Goal: Information Seeking & Learning: Compare options

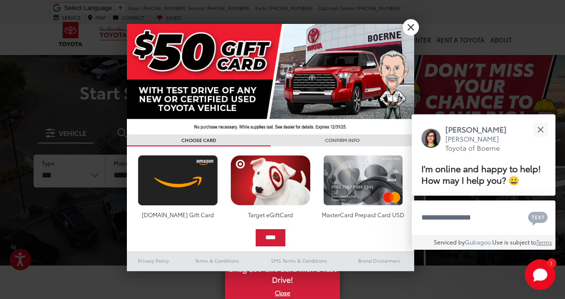
click at [417, 45] on div at bounding box center [282, 149] width 565 height 299
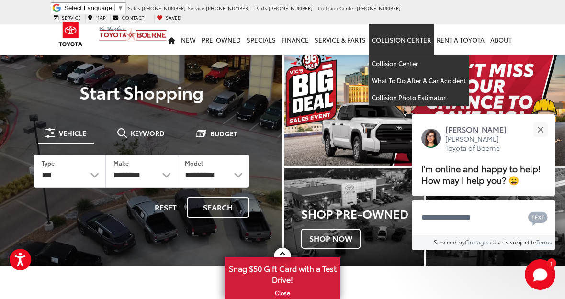
click at [544, 127] on button "Close" at bounding box center [540, 129] width 21 height 21
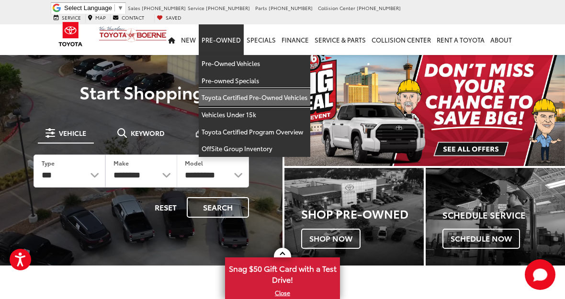
click at [295, 93] on link "Toyota Certified Pre-Owned Vehicles" at bounding box center [255, 97] width 112 height 17
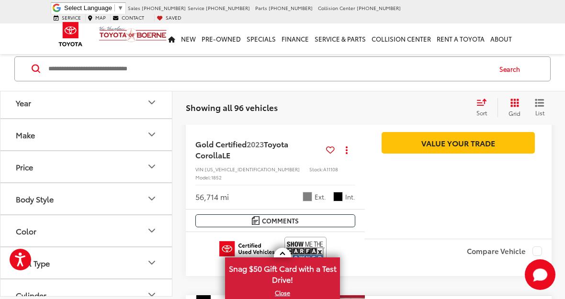
scroll to position [922, 0]
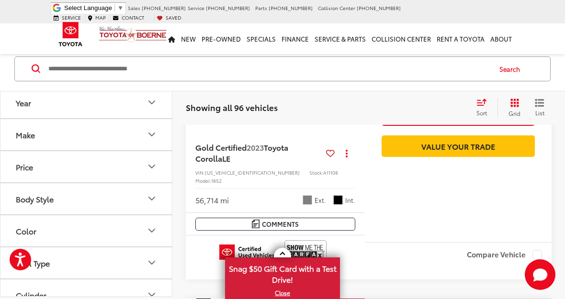
click at [482, 112] on span "Sort" at bounding box center [482, 113] width 11 height 8
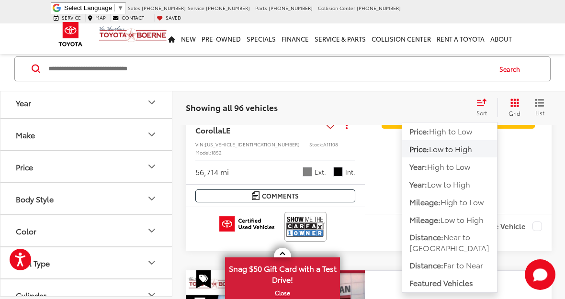
click at [485, 109] on span "Sort" at bounding box center [482, 113] width 11 height 8
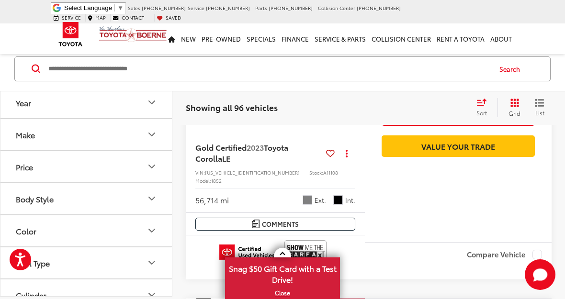
click at [544, 110] on span "List" at bounding box center [540, 113] width 10 height 8
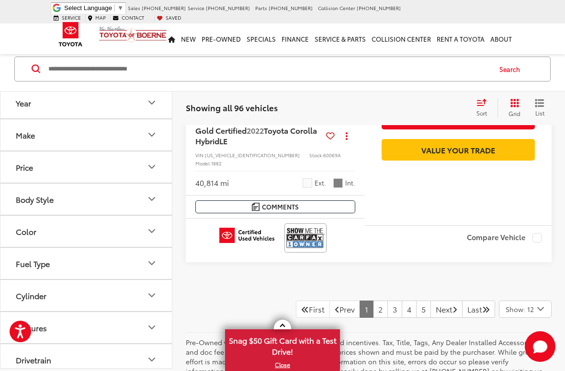
scroll to position [3932, 0]
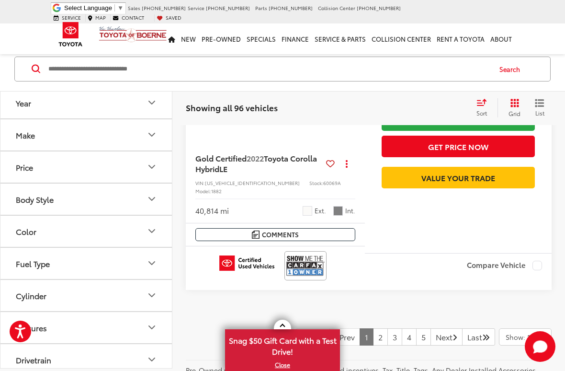
click at [374, 299] on link "2" at bounding box center [380, 336] width 15 height 17
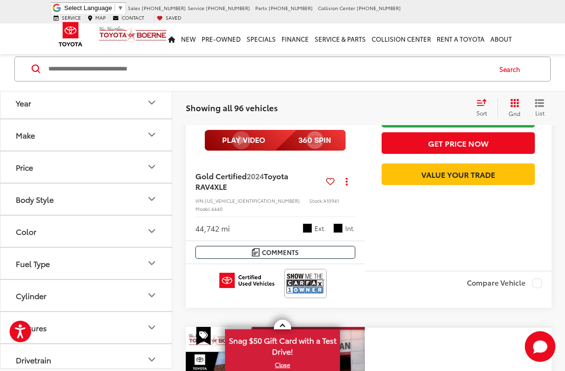
scroll to position [2251, 0]
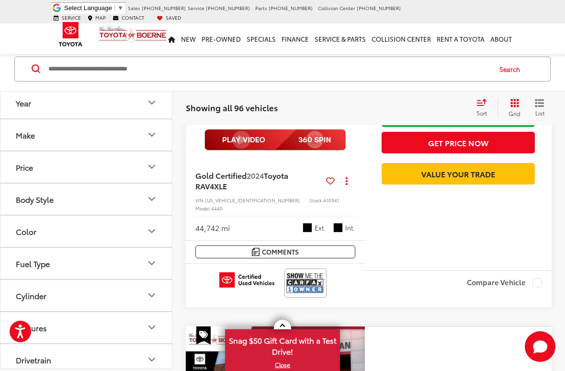
click at [304, 270] on img at bounding box center [305, 282] width 38 height 25
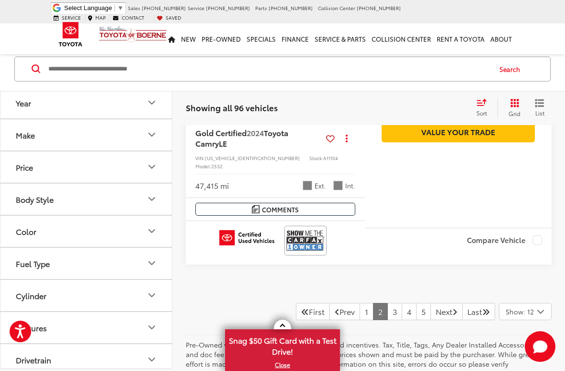
scroll to position [3999, 0]
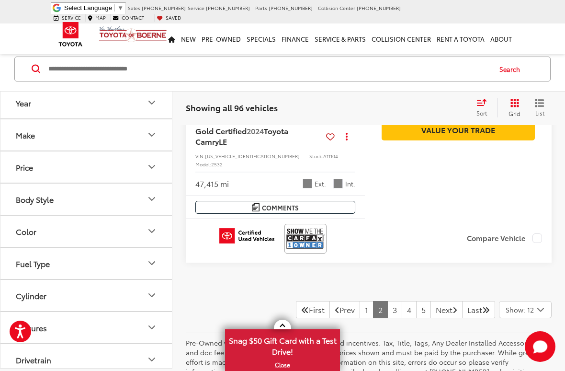
click at [387, 299] on link "3" at bounding box center [394, 309] width 15 height 17
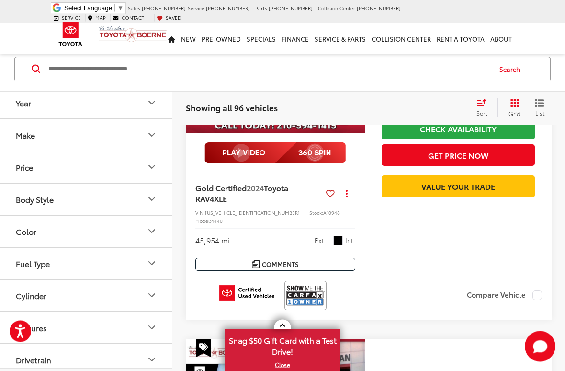
scroll to position [545, 0]
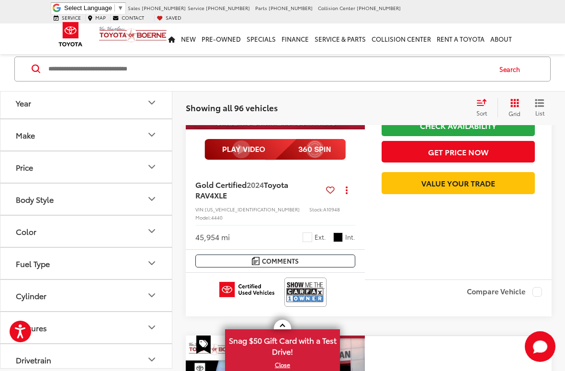
click at [312, 279] on img at bounding box center [305, 291] width 38 height 25
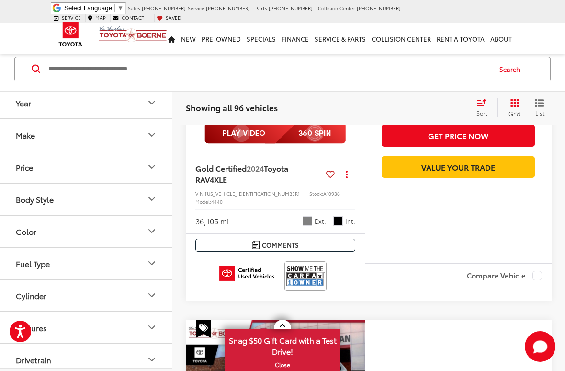
scroll to position [902, 0]
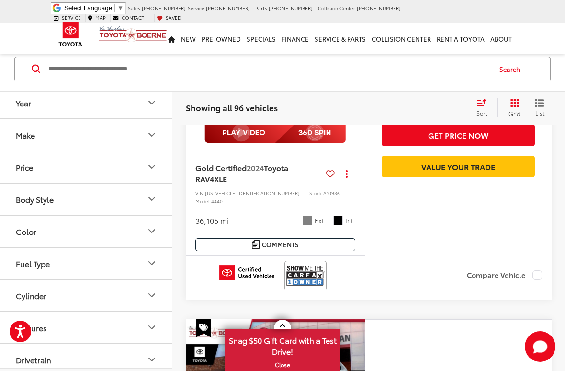
click at [312, 262] on img at bounding box center [305, 274] width 38 height 25
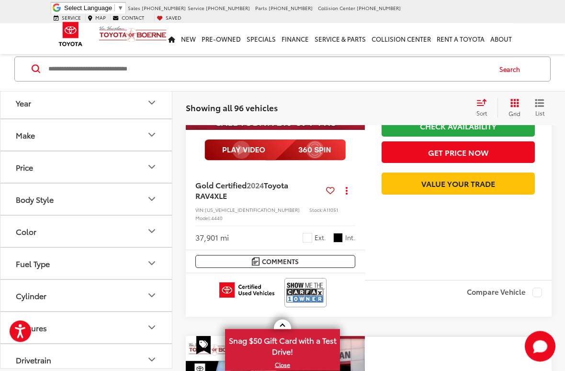
scroll to position [1244, 0]
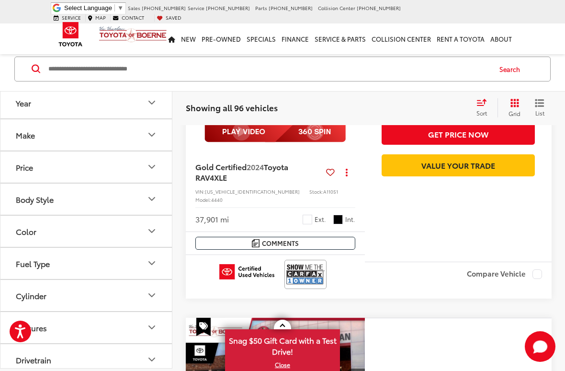
click at [332, 260] on div at bounding box center [275, 274] width 160 height 29
click at [314, 261] on img at bounding box center [305, 273] width 38 height 25
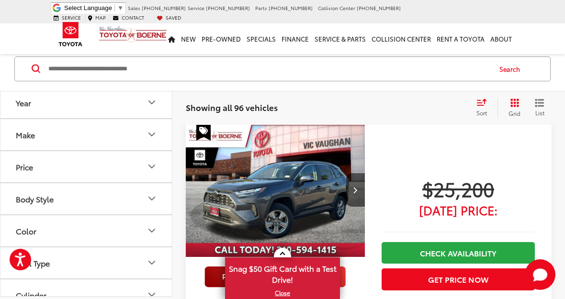
scroll to position [754, 0]
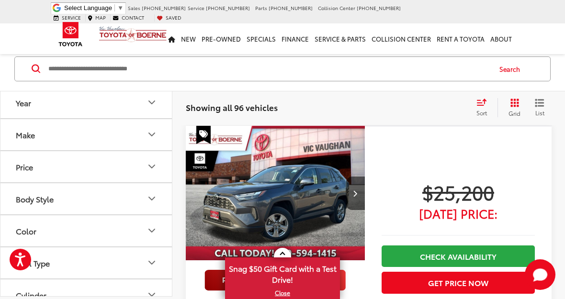
click at [332, 194] on img "2024 Toyota RAV4 XLE 0" at bounding box center [275, 194] width 181 height 136
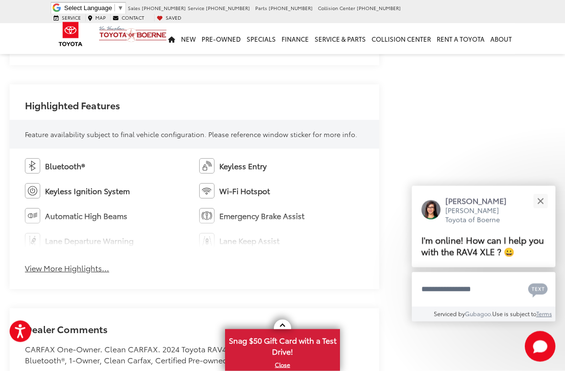
scroll to position [546, 0]
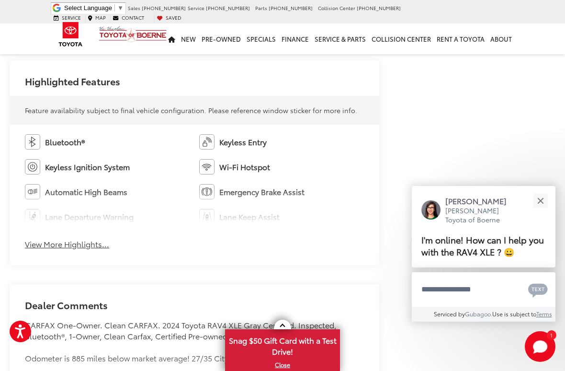
click at [61, 245] on button "View More Highlights..." at bounding box center [67, 244] width 84 height 11
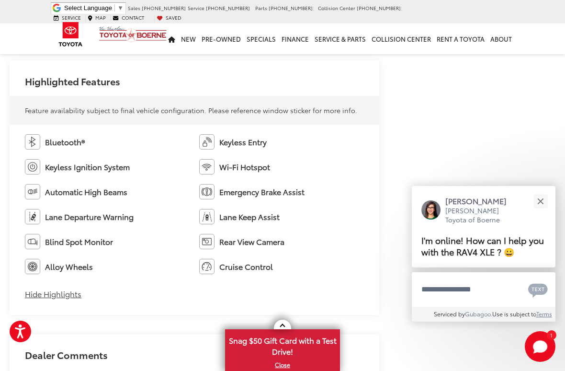
click at [542, 207] on button "Close" at bounding box center [540, 201] width 21 height 21
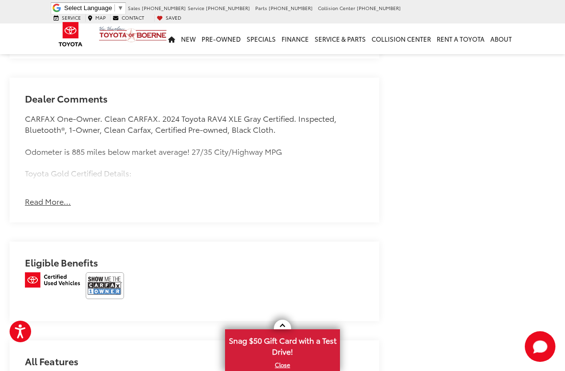
scroll to position [815, 0]
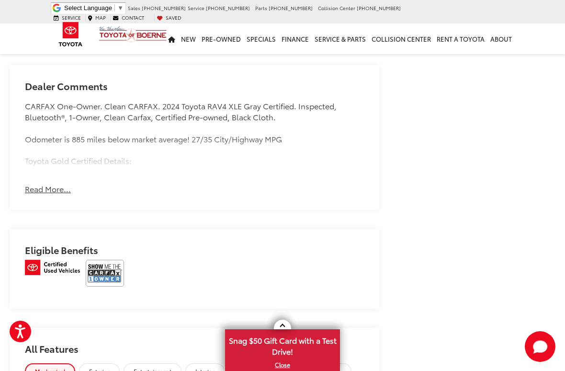
click at [43, 188] on button "Read More..." at bounding box center [48, 188] width 46 height 11
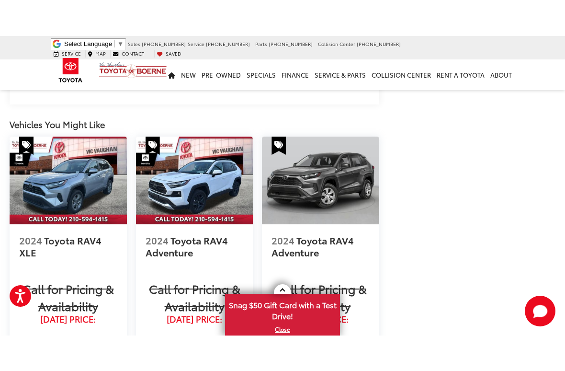
scroll to position [1447, 0]
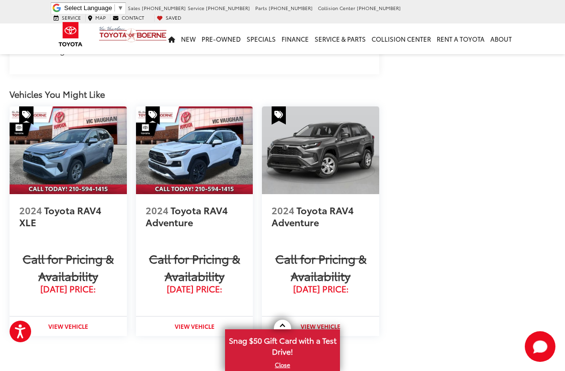
click at [341, 203] on span "Toyota RAV4" at bounding box center [325, 209] width 59 height 13
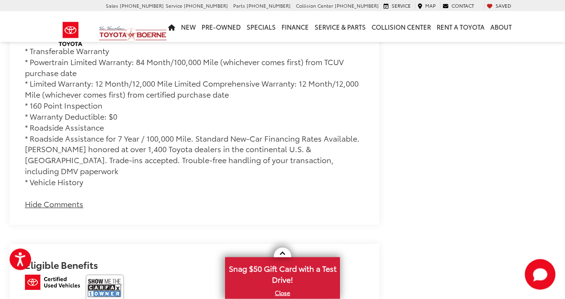
scroll to position [938, 0]
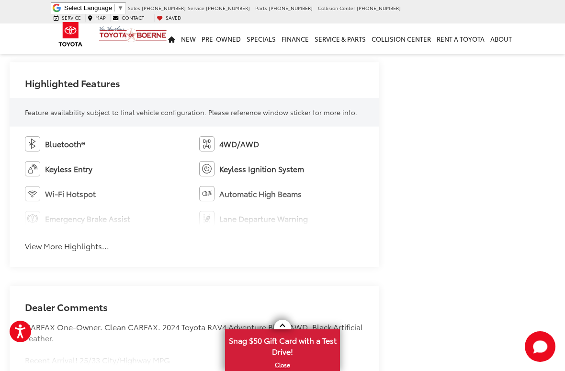
scroll to position [512, 0]
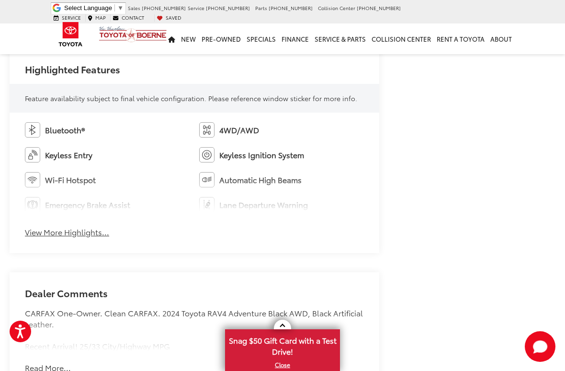
click at [62, 238] on button "View More Highlights..." at bounding box center [67, 232] width 84 height 11
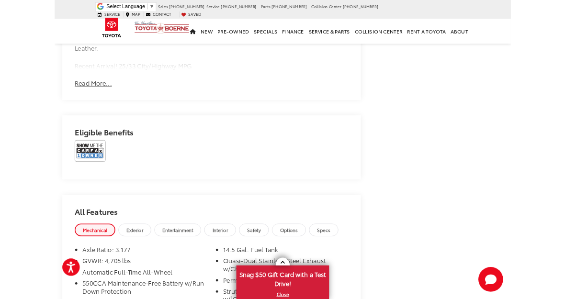
scroll to position [853, 0]
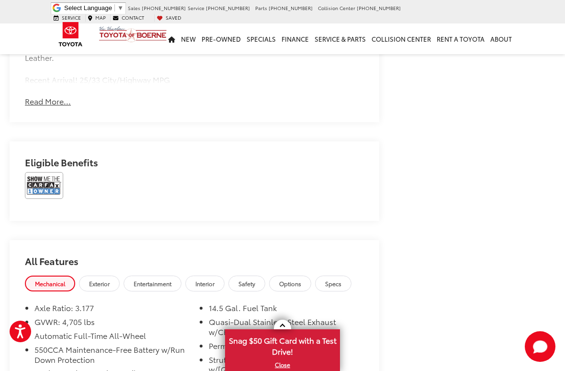
click at [42, 196] on img at bounding box center [44, 185] width 38 height 27
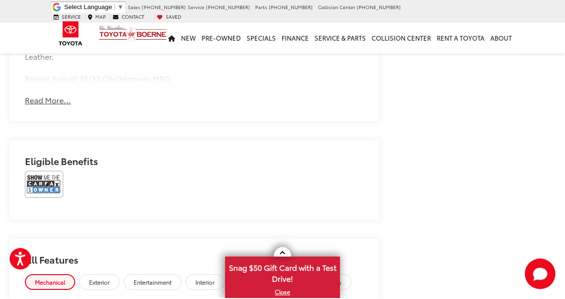
scroll to position [886, 0]
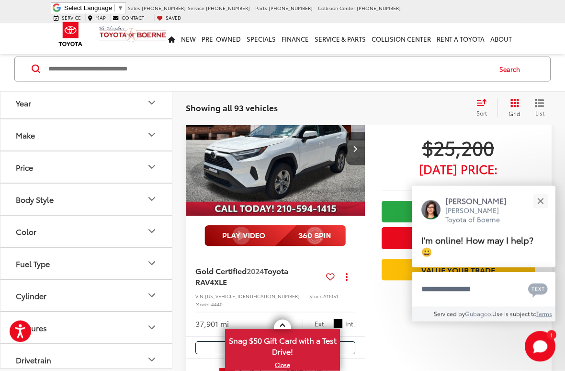
scroll to position [799, 0]
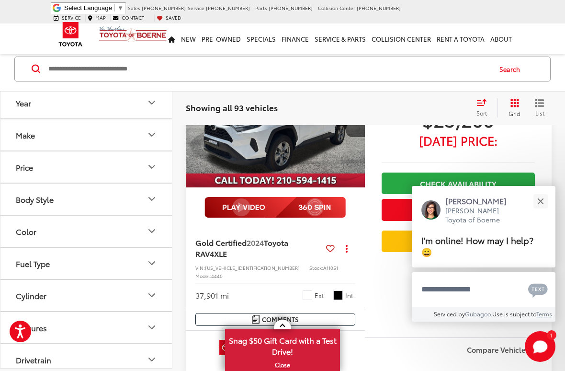
click at [547, 207] on button "Close" at bounding box center [540, 201] width 21 height 21
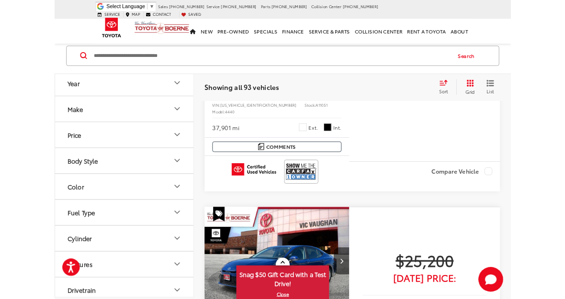
scroll to position [964, 0]
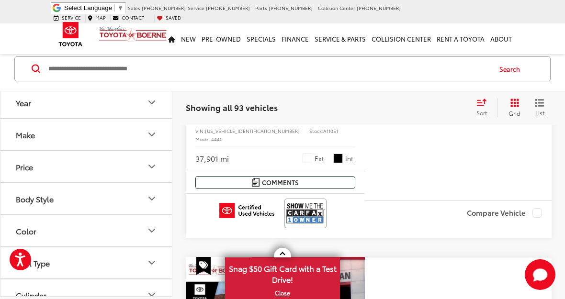
click at [314, 201] on img at bounding box center [305, 213] width 38 height 25
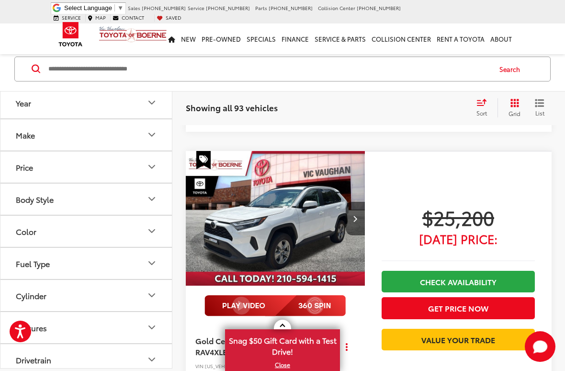
scroll to position [730, 0]
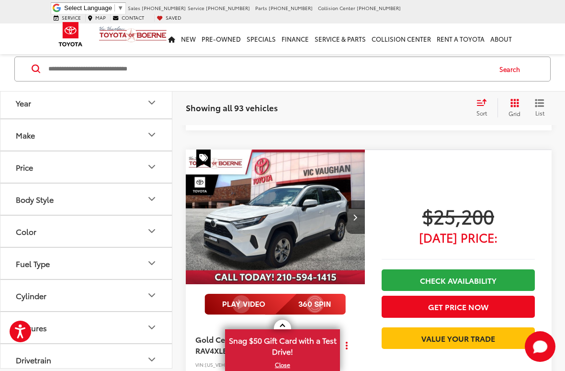
click at [305, 210] on img "2024 Toyota RAV4 XLE 0" at bounding box center [275, 217] width 181 height 136
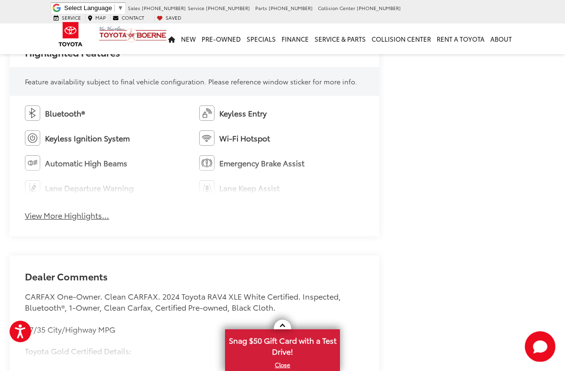
click at [45, 216] on button "View More Highlights..." at bounding box center [67, 215] width 84 height 11
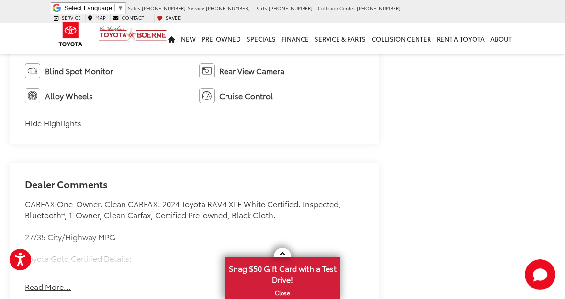
scroll to position [698, 0]
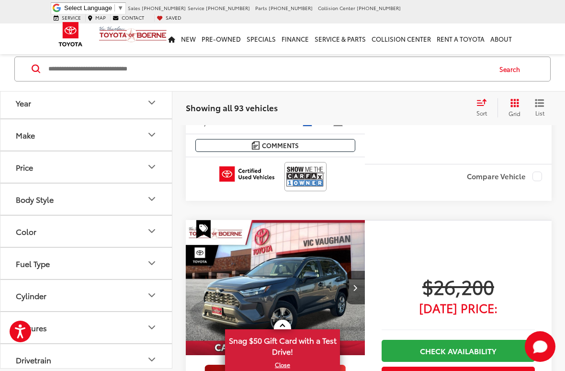
scroll to position [3391, 0]
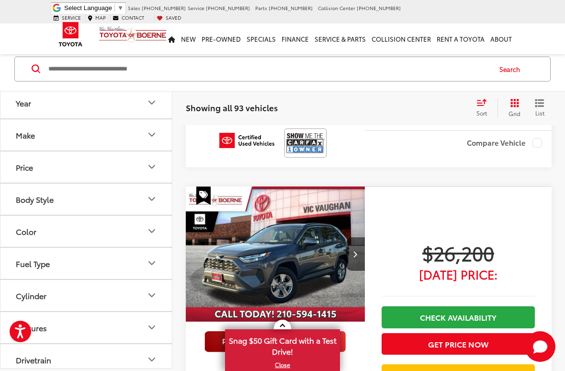
click at [324, 186] on img "2024 Toyota RAV4 XLE 0" at bounding box center [275, 254] width 181 height 136
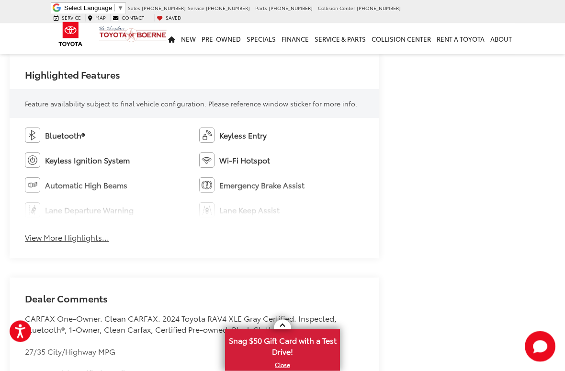
scroll to position [553, 0]
click at [68, 239] on button "View More Highlights..." at bounding box center [67, 237] width 84 height 11
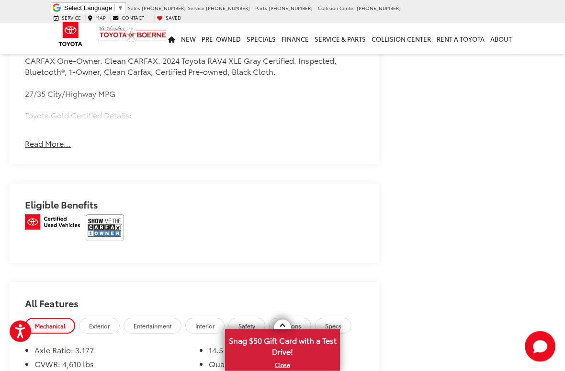
scroll to position [867, 0]
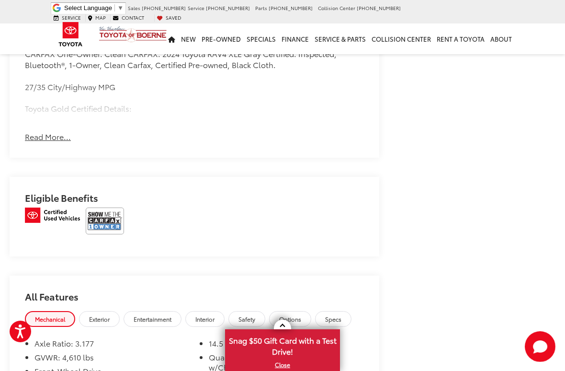
click at [102, 210] on img at bounding box center [105, 220] width 38 height 27
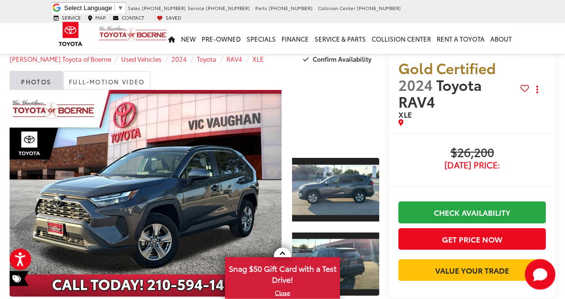
scroll to position [0, 0]
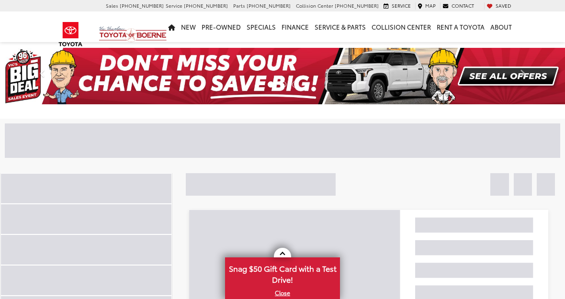
scroll to position [77, 0]
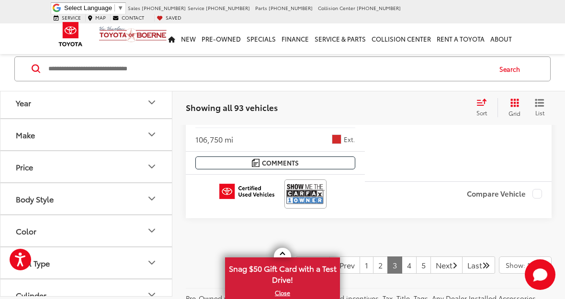
scroll to position [4051, 0]
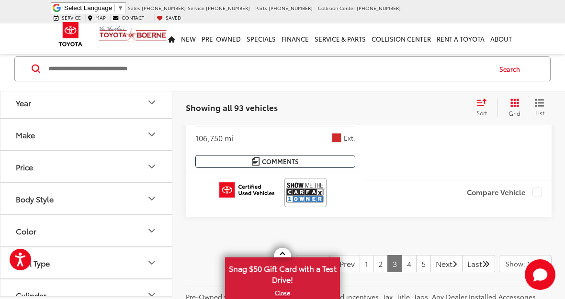
click at [402, 255] on link "4" at bounding box center [409, 263] width 15 height 17
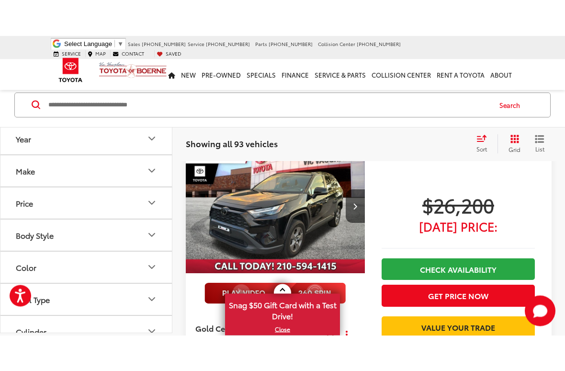
scroll to position [83, 0]
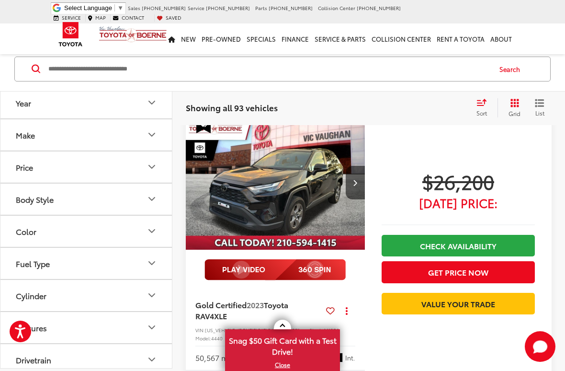
click at [307, 202] on img "2023 Toyota RAV4 XLE 0" at bounding box center [275, 183] width 181 height 136
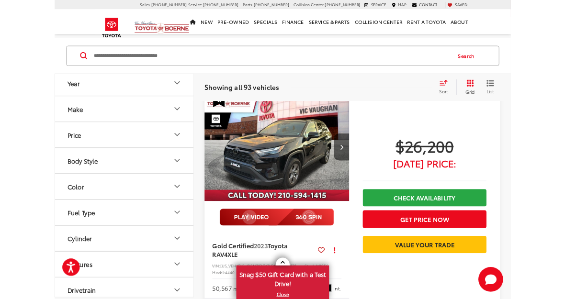
scroll to position [34, 0]
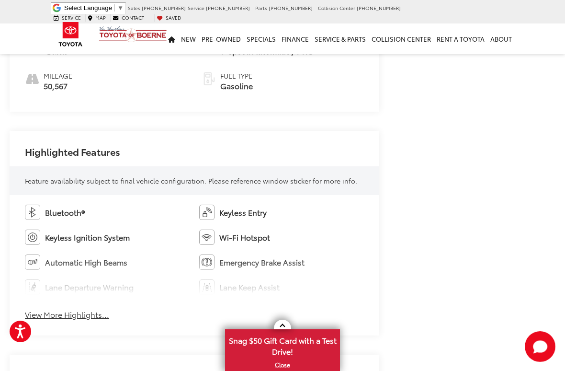
scroll to position [494, 0]
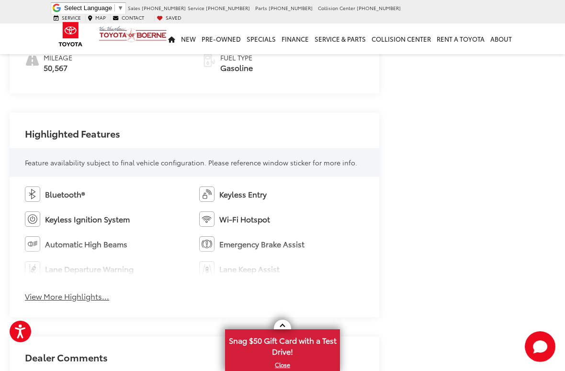
click at [69, 296] on button "View More Highlights..." at bounding box center [67, 296] width 84 height 11
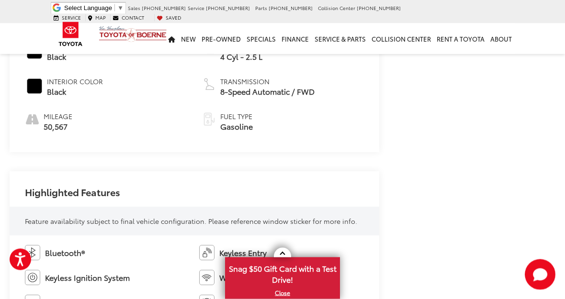
scroll to position [423, 0]
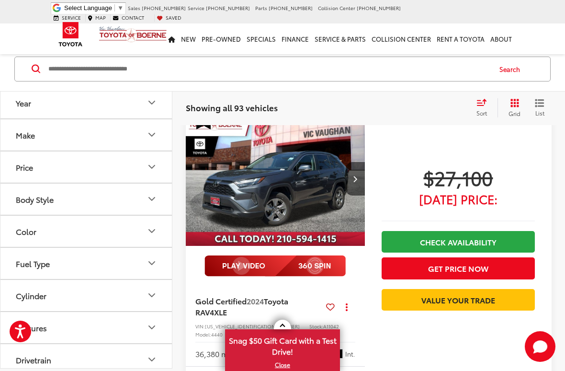
scroll to position [756, 0]
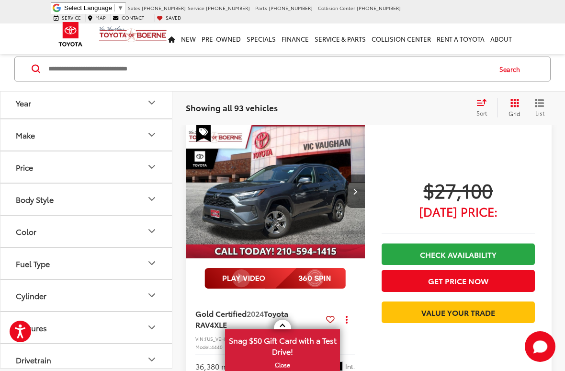
click at [312, 197] on img "2024 Toyota RAV4 XLE 0" at bounding box center [275, 192] width 181 height 136
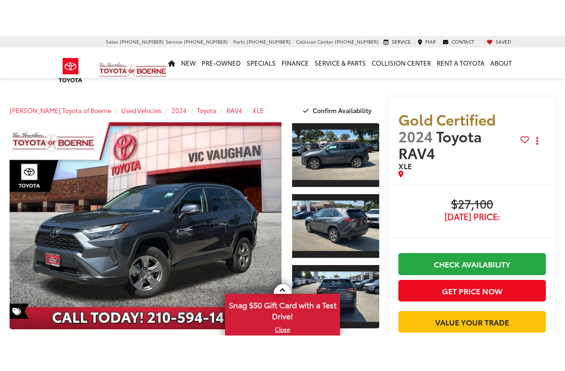
scroll to position [600, 0]
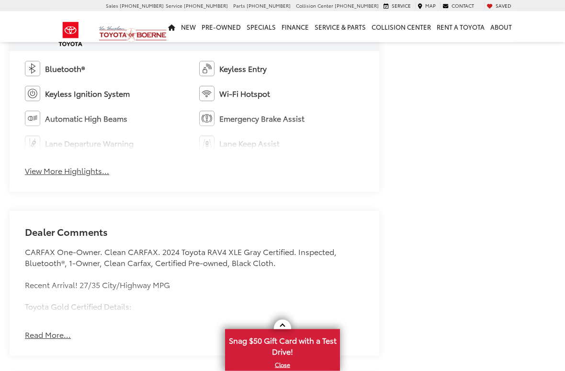
click at [57, 171] on button "View More Highlights..." at bounding box center [67, 171] width 84 height 11
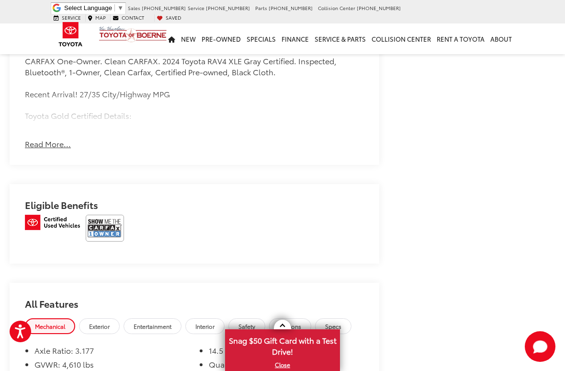
scroll to position [863, 0]
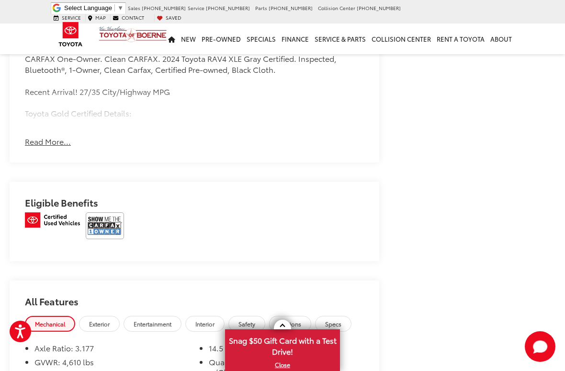
click at [102, 219] on img at bounding box center [105, 225] width 38 height 27
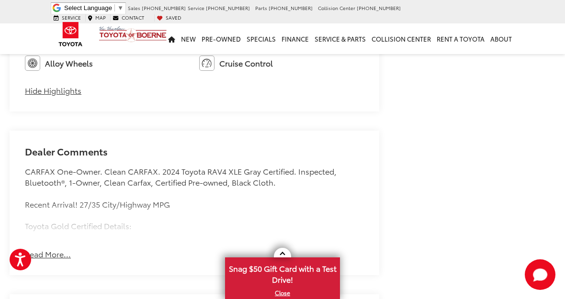
scroll to position [745, 0]
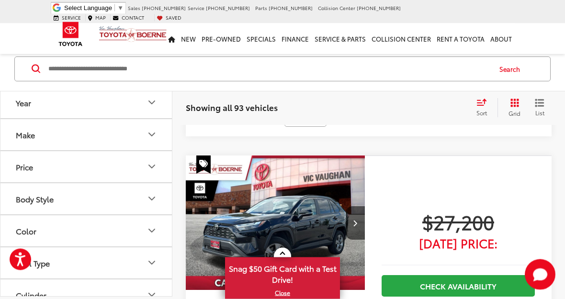
scroll to position [1390, 0]
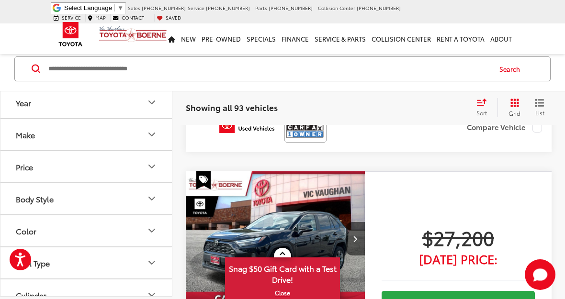
click at [323, 217] on img "2024 Toyota RAV4 XLE 0" at bounding box center [275, 239] width 181 height 136
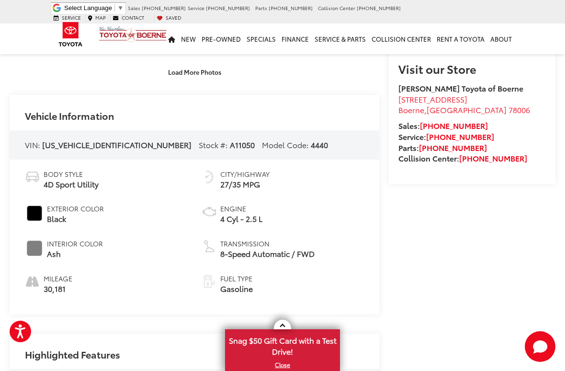
scroll to position [560, 0]
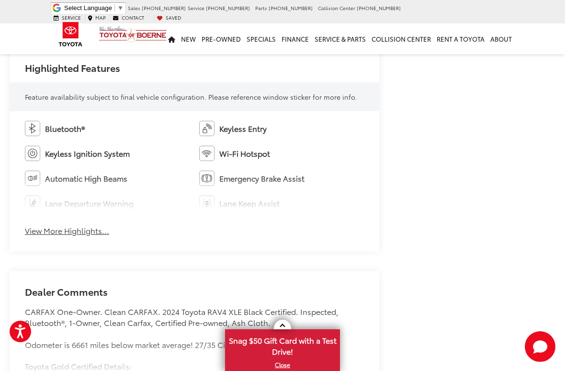
click at [53, 227] on button "View More Highlights..." at bounding box center [67, 230] width 84 height 11
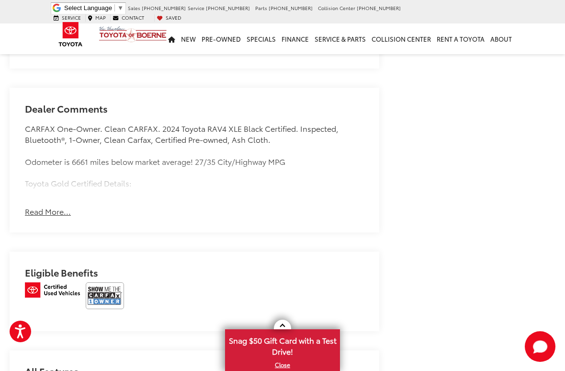
scroll to position [805, 0]
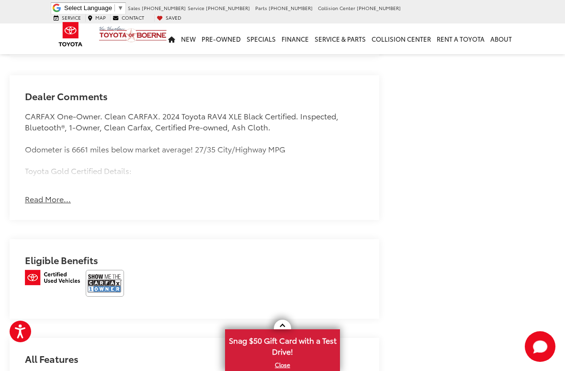
click at [98, 280] on img at bounding box center [105, 283] width 38 height 27
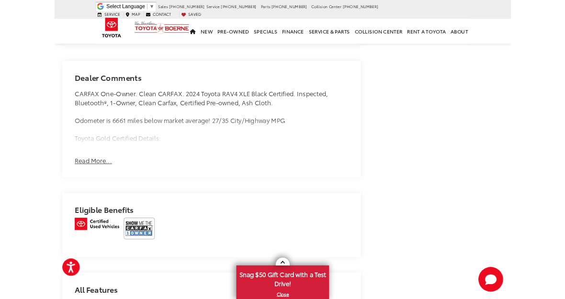
scroll to position [838, 0]
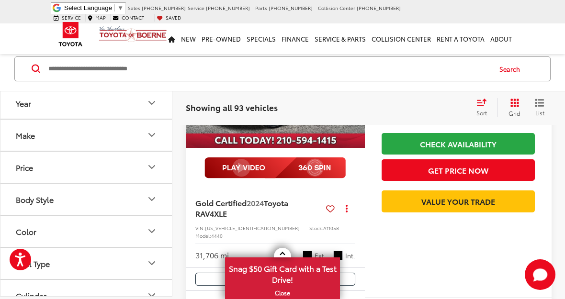
scroll to position [2887, 0]
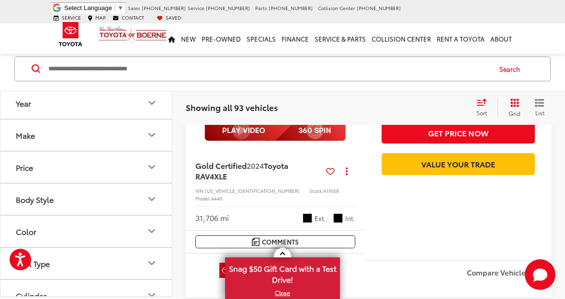
click at [313, 236] on button "Comments" at bounding box center [275, 242] width 160 height 13
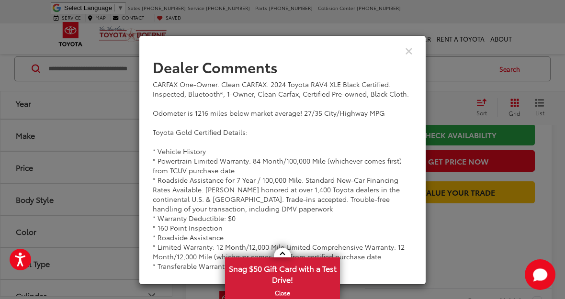
scroll to position [16, 0]
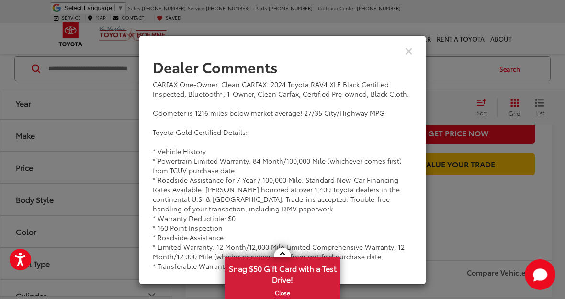
click at [412, 65] on div "View Comments" at bounding box center [282, 50] width 287 height 37
click at [414, 61] on div "View Comments" at bounding box center [282, 50] width 287 height 37
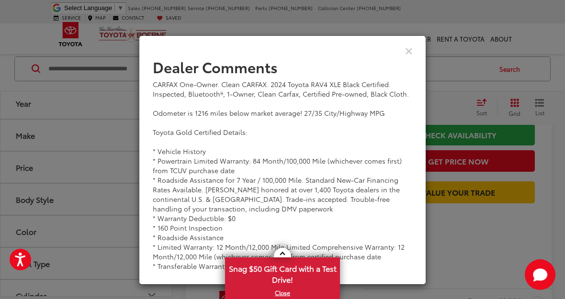
click at [411, 56] on button "Close" at bounding box center [409, 50] width 8 height 10
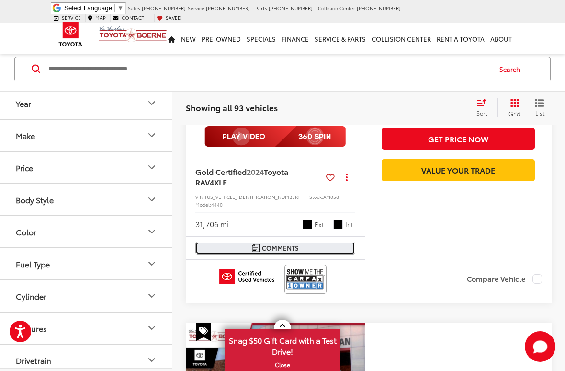
scroll to position [2910, 0]
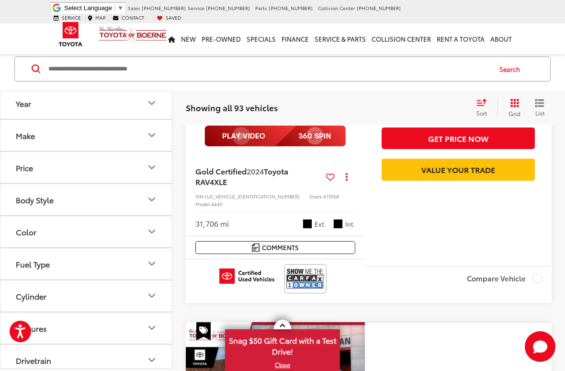
click at [318, 266] on img at bounding box center [305, 278] width 38 height 25
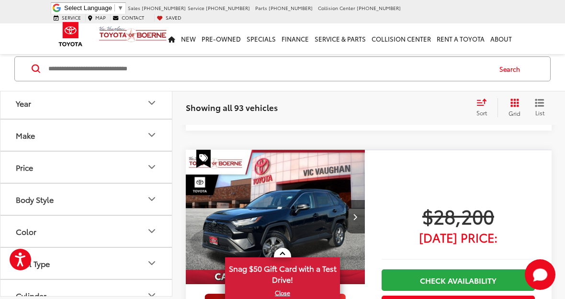
scroll to position [2736, 0]
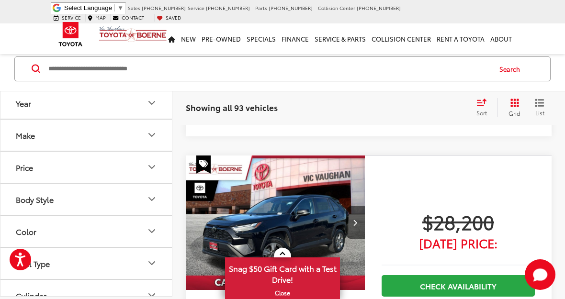
click at [421, 239] on span "[DATE] Price:" at bounding box center [458, 244] width 153 height 10
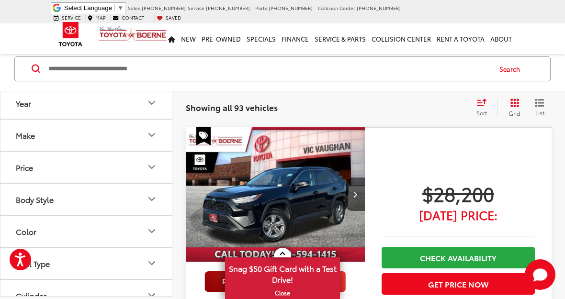
click at [323, 186] on img "2024 Toyota RAV4 XLE 0" at bounding box center [275, 195] width 181 height 136
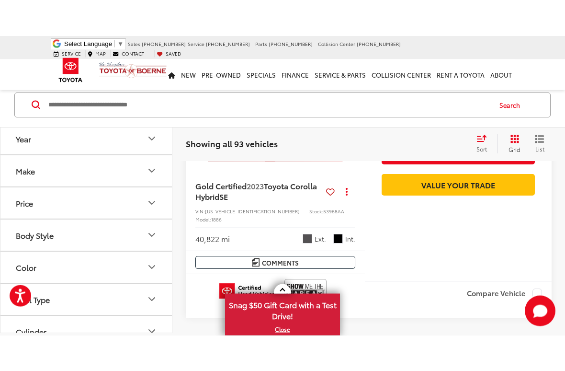
scroll to position [3928, 0]
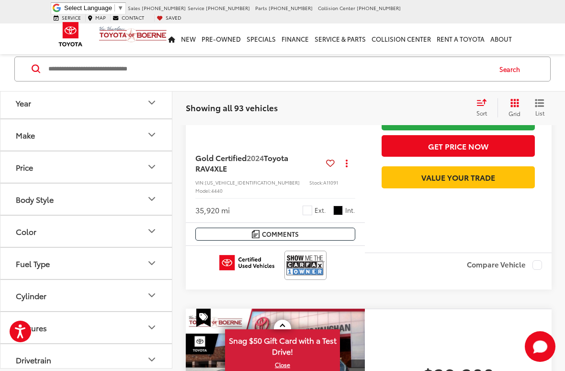
scroll to position [549, 0]
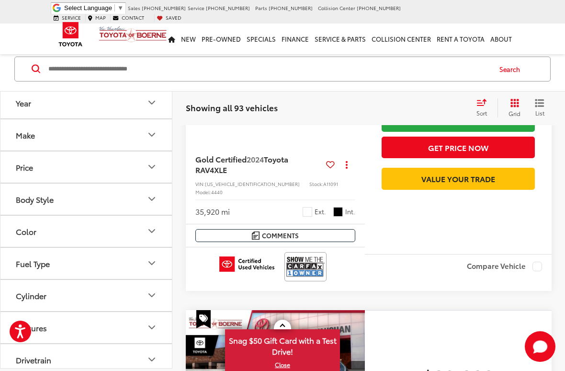
click at [317, 264] on img at bounding box center [305, 266] width 38 height 25
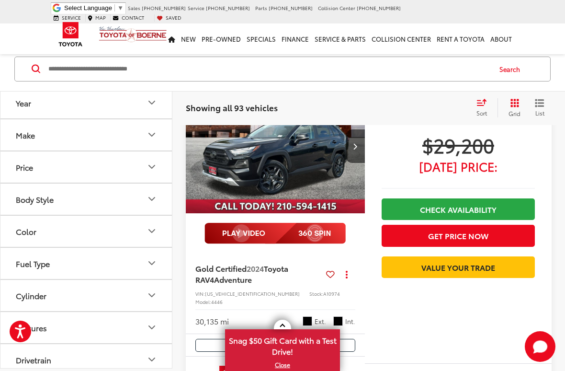
scroll to position [781, 0]
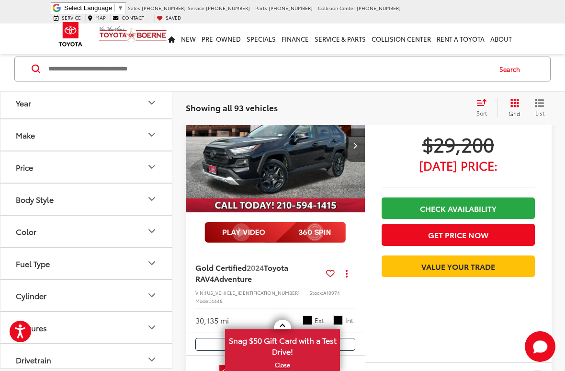
click at [325, 158] on img "2024 Toyota RAV4 Adventure 0" at bounding box center [275, 146] width 181 height 136
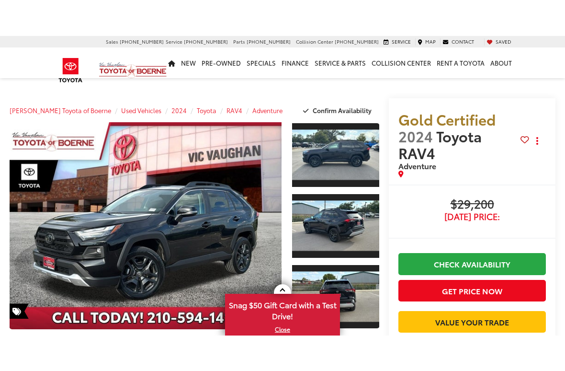
scroll to position [507, 0]
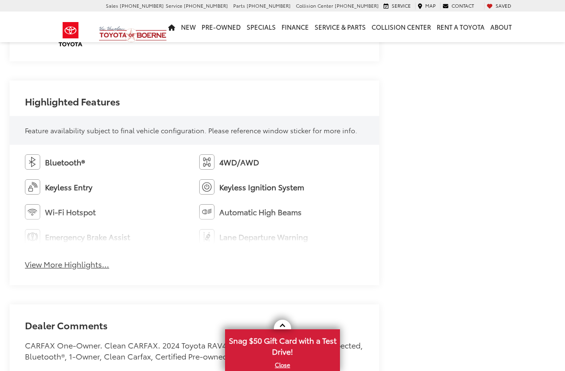
click at [57, 262] on button "View More Highlights..." at bounding box center [67, 264] width 84 height 11
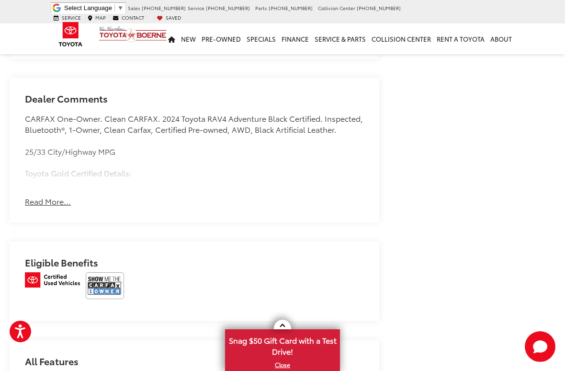
scroll to position [829, 0]
click at [122, 280] on img at bounding box center [105, 284] width 38 height 27
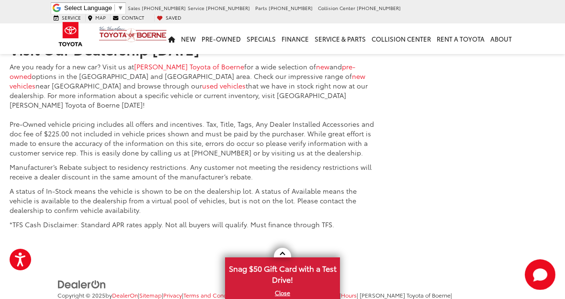
scroll to position [1683, 0]
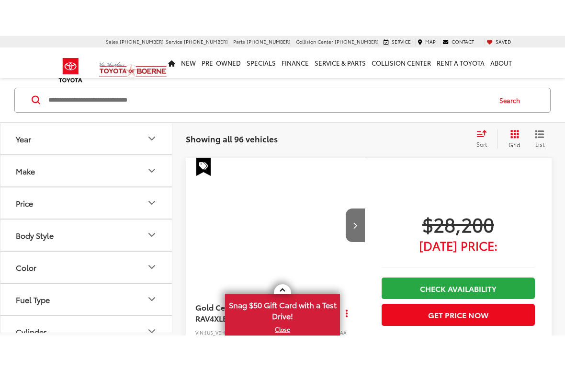
scroll to position [190, 0]
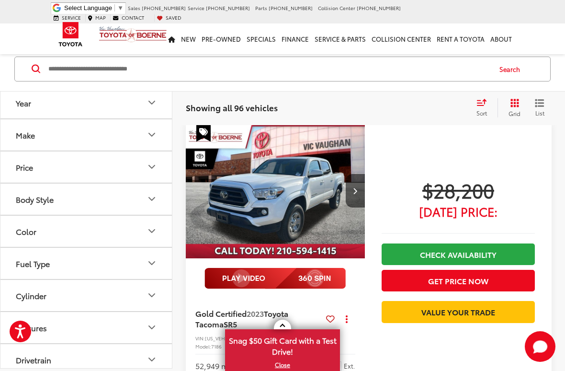
scroll to position [669, 0]
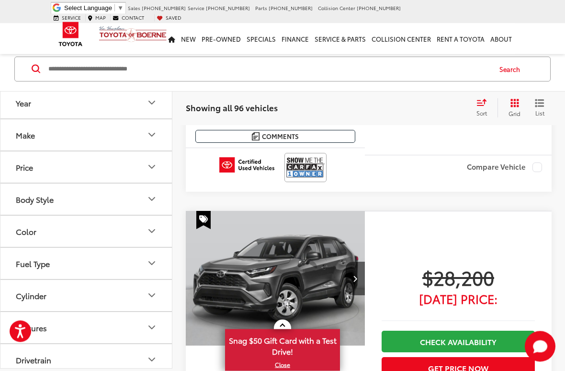
click at [248, 258] on img "2024 Toyota RAV4 XLE 0" at bounding box center [275, 279] width 181 height 136
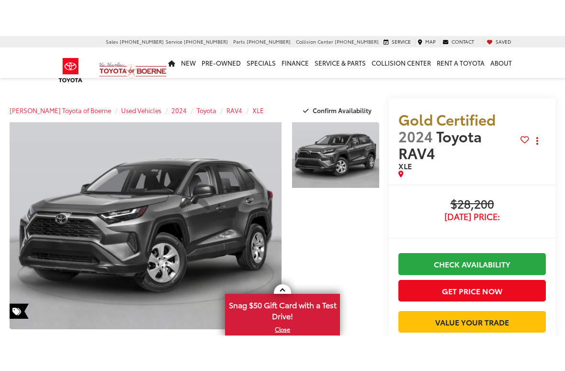
scroll to position [486, 0]
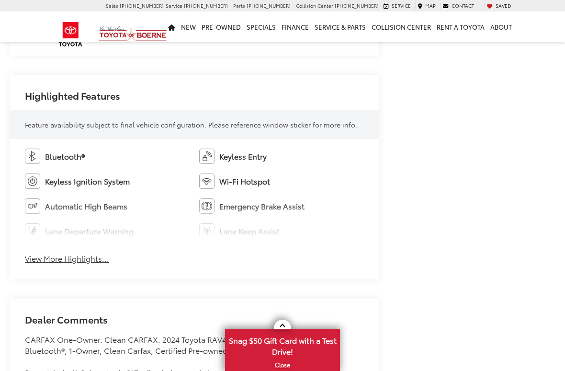
click at [45, 253] on button "View More Highlights..." at bounding box center [67, 258] width 84 height 11
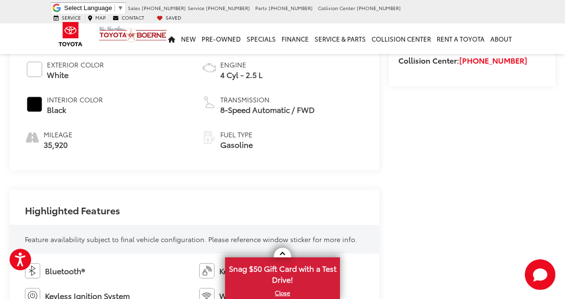
scroll to position [313, 0]
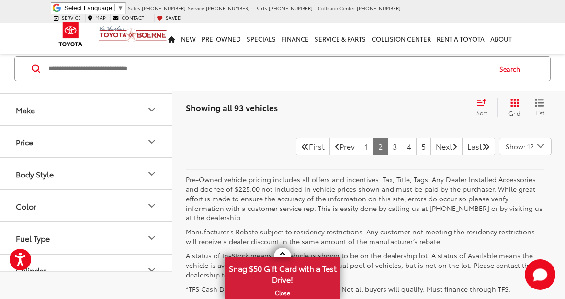
scroll to position [4126, 0]
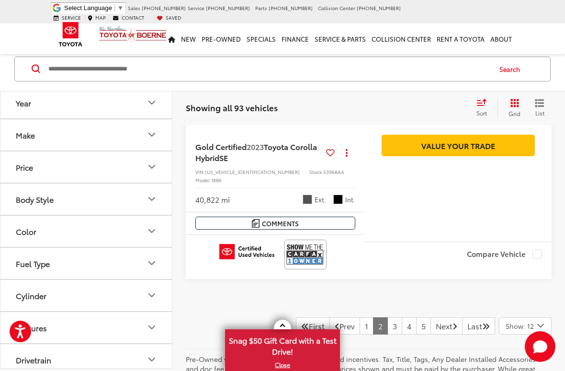
click at [416, 299] on link "5" at bounding box center [423, 325] width 15 height 17
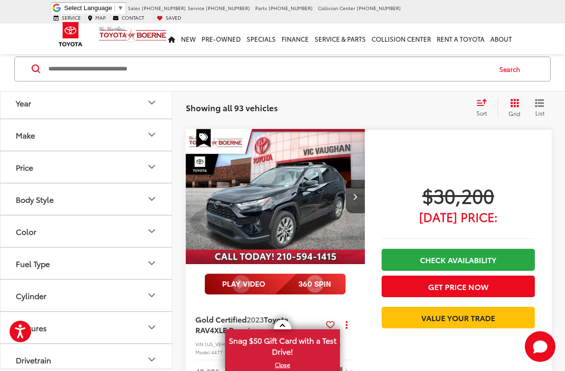
scroll to position [3456, 0]
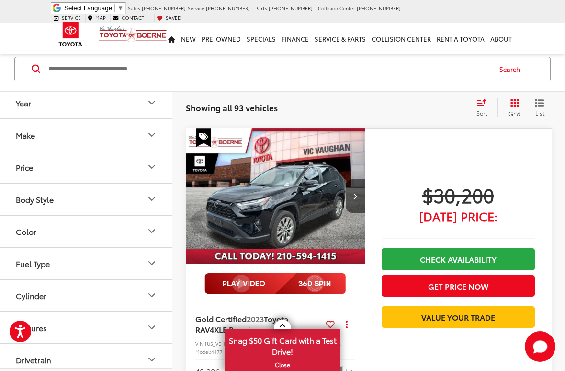
click at [316, 152] on img "2023 Toyota RAV4 XLE Premium 0" at bounding box center [275, 196] width 181 height 136
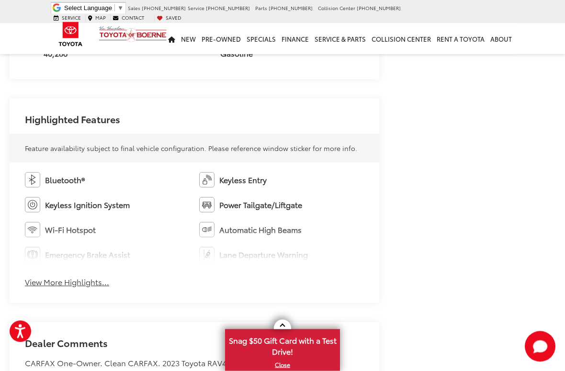
scroll to position [582, 0]
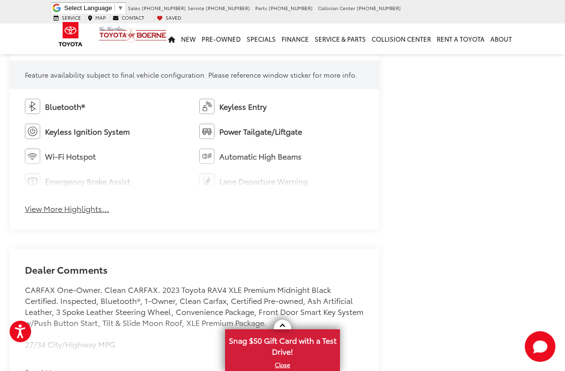
click at [53, 206] on button "View More Highlights..." at bounding box center [67, 208] width 84 height 11
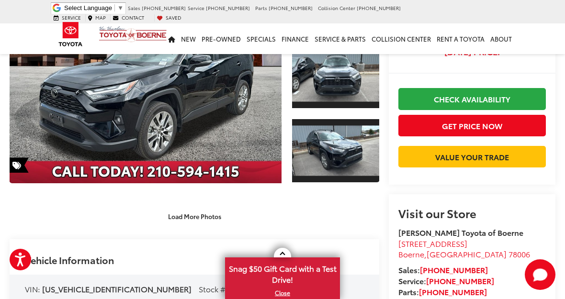
scroll to position [128, 0]
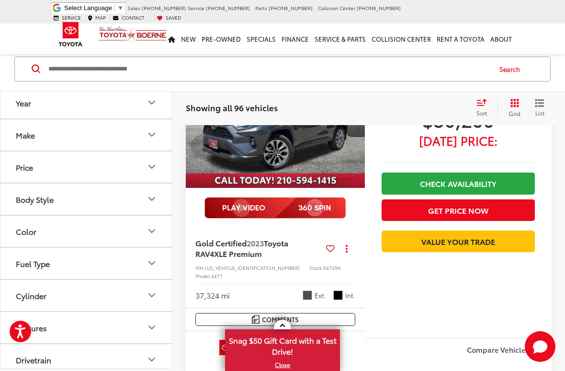
scroll to position [3503, 0]
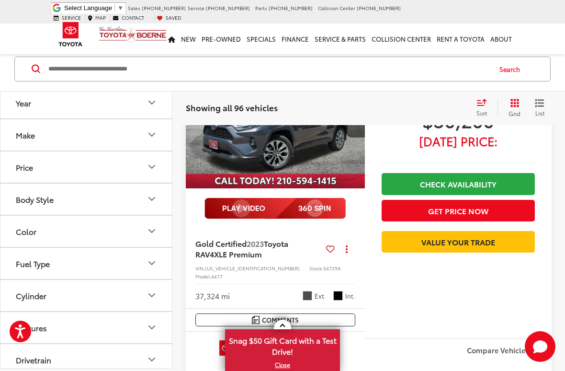
click at [313, 299] on img at bounding box center [305, 350] width 38 height 25
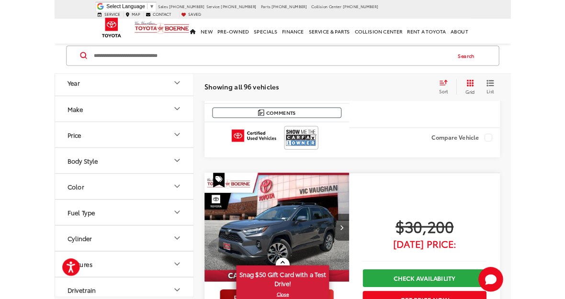
scroll to position [3370, 0]
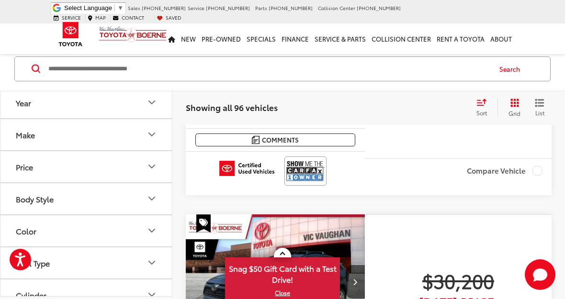
click at [309, 215] on img "2023 Toyota RAV4 XLE Premium 0" at bounding box center [275, 283] width 181 height 136
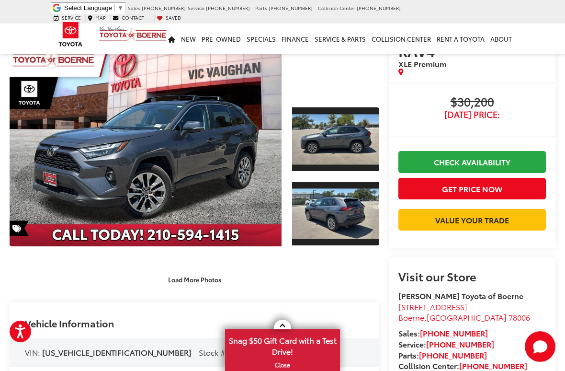
click at [150, 157] on link "Expand Photo 0" at bounding box center [146, 142] width 272 height 207
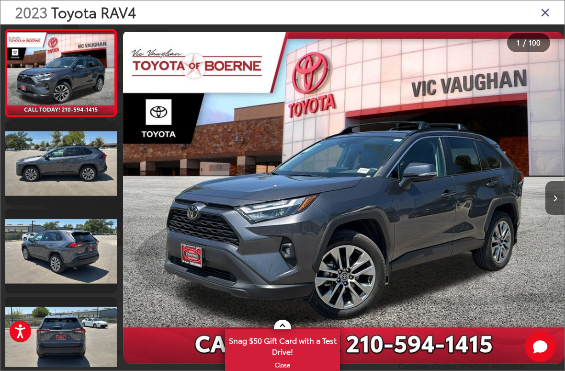
click at [553, 209] on button "Next image" at bounding box center [555, 198] width 19 height 34
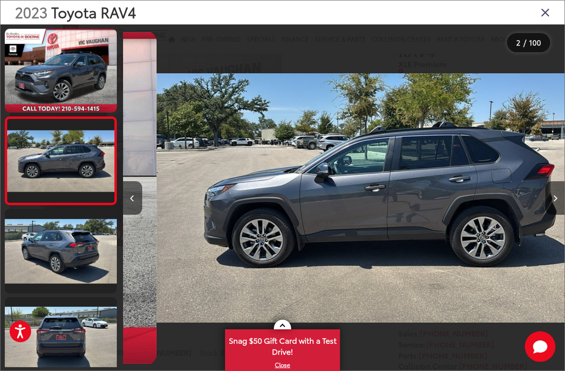
scroll to position [0, 442]
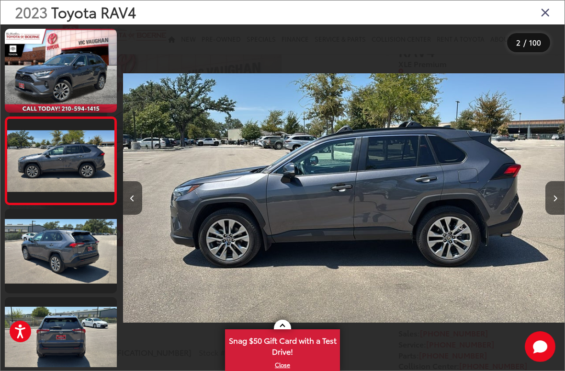
click at [555, 203] on button "Next image" at bounding box center [555, 198] width 19 height 34
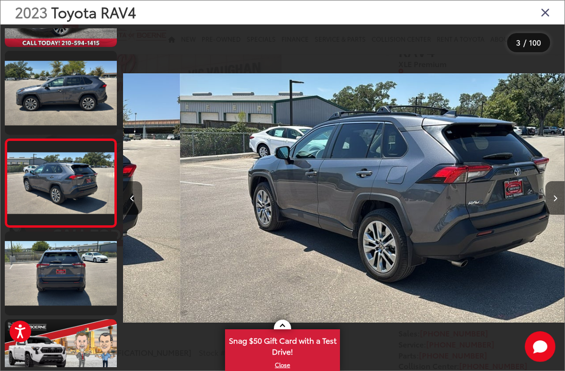
scroll to position [79, 0]
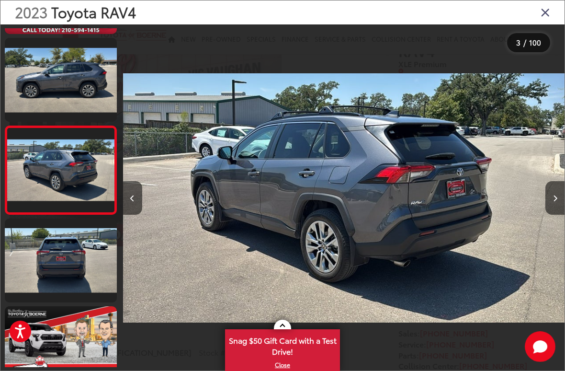
click at [557, 200] on icon "Next image" at bounding box center [555, 198] width 4 height 7
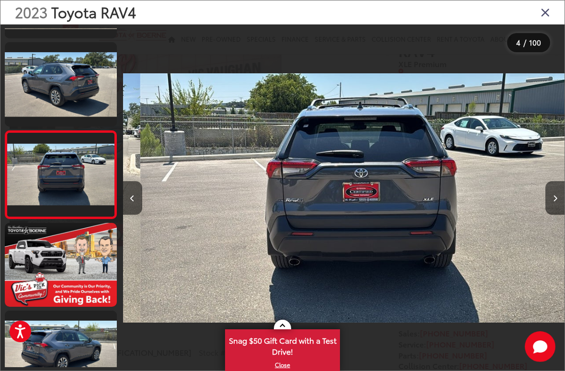
scroll to position [167, 0]
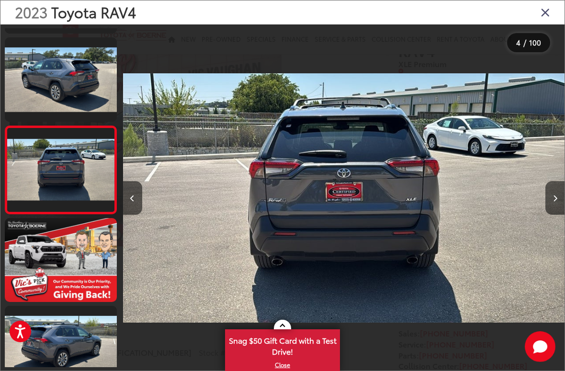
click at [551, 204] on button "Next image" at bounding box center [555, 198] width 19 height 34
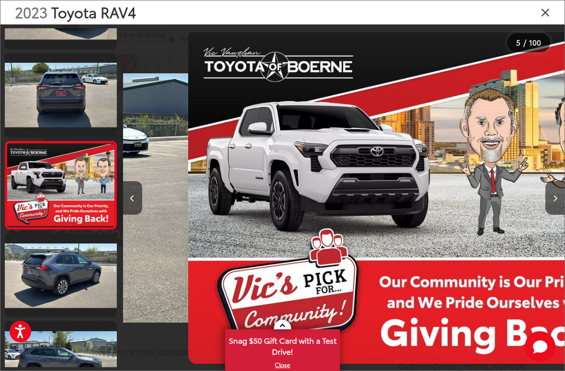
scroll to position [0, 1767]
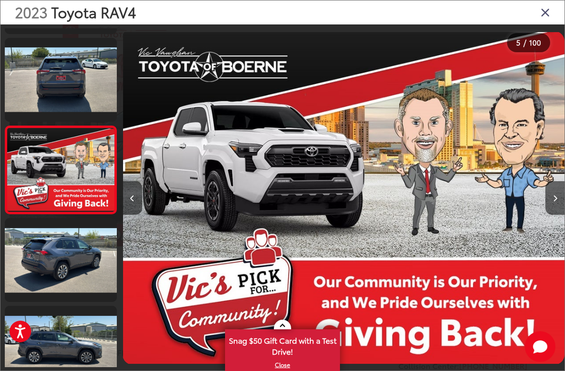
click at [550, 204] on button "Next image" at bounding box center [555, 198] width 19 height 34
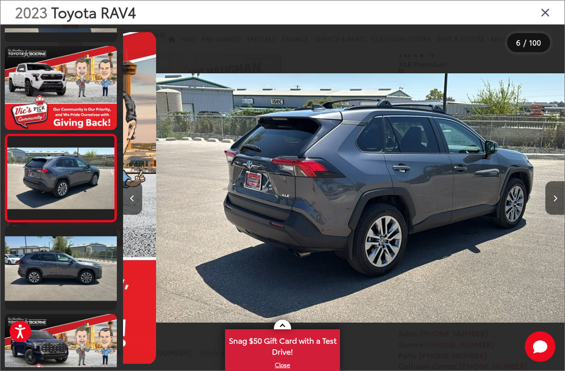
scroll to position [342, 0]
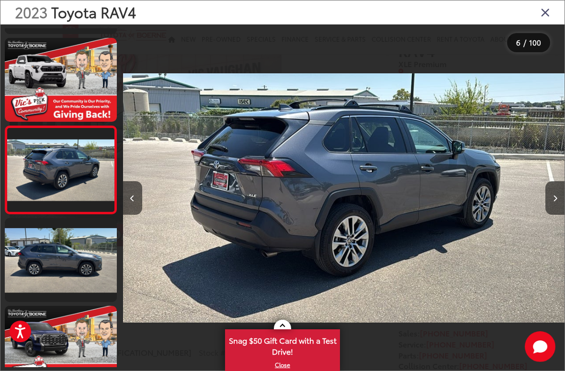
click at [554, 202] on button "Next image" at bounding box center [555, 198] width 19 height 34
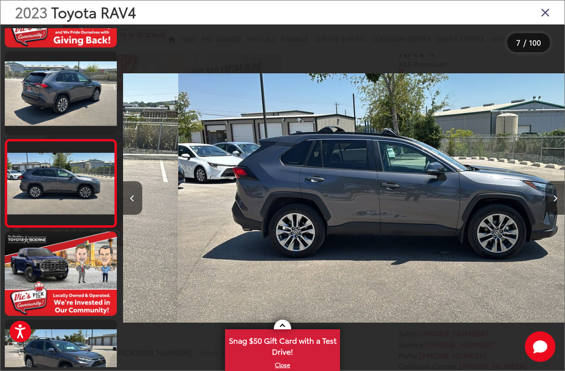
scroll to position [0, 2650]
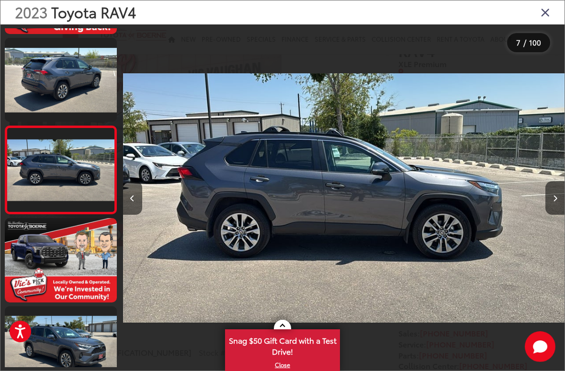
click at [560, 205] on button "Next image" at bounding box center [555, 198] width 19 height 34
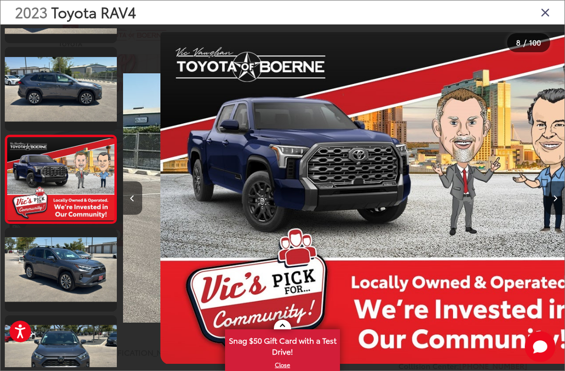
scroll to position [517, 0]
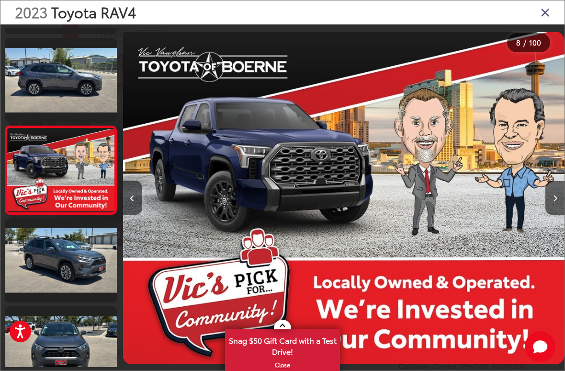
click at [556, 200] on icon "Next image" at bounding box center [555, 198] width 4 height 7
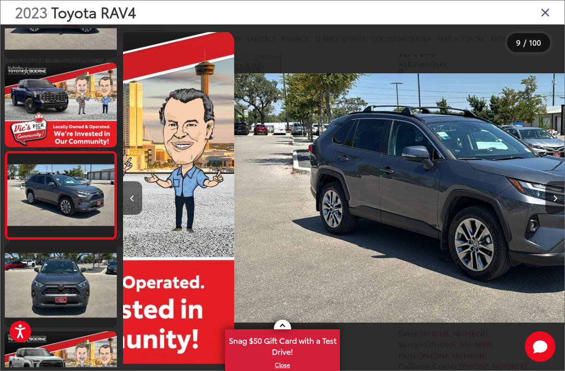
scroll to position [605, 0]
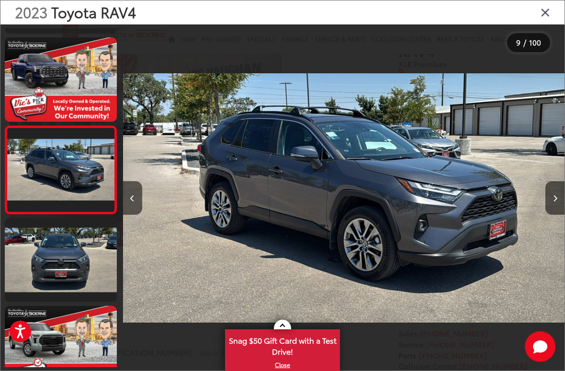
click at [554, 205] on button "Next image" at bounding box center [555, 198] width 19 height 34
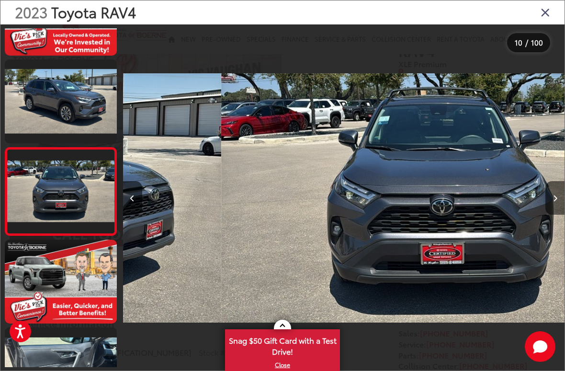
scroll to position [693, 0]
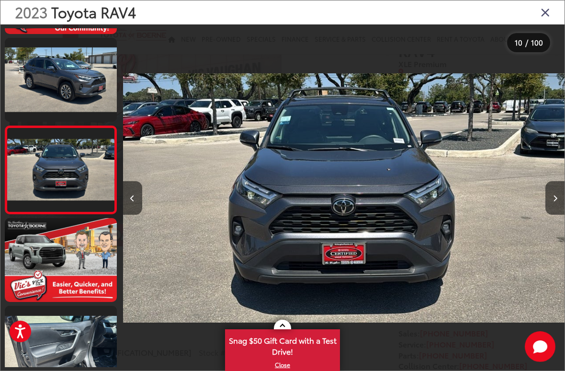
click at [559, 203] on button "Next image" at bounding box center [555, 198] width 19 height 34
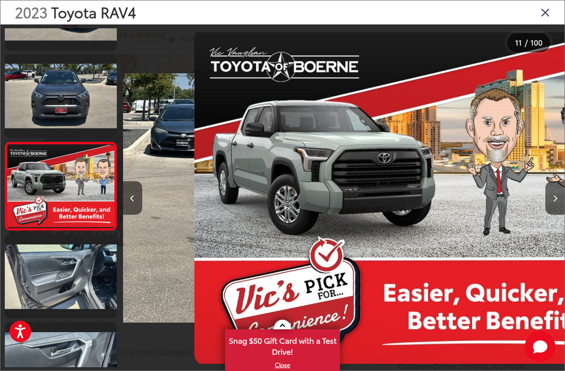
scroll to position [0, 4418]
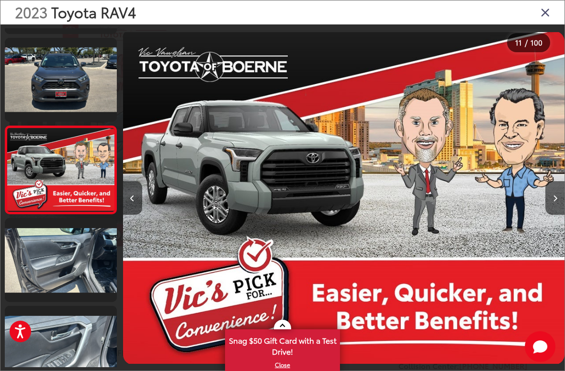
click at [558, 200] on button "Next image" at bounding box center [555, 198] width 19 height 34
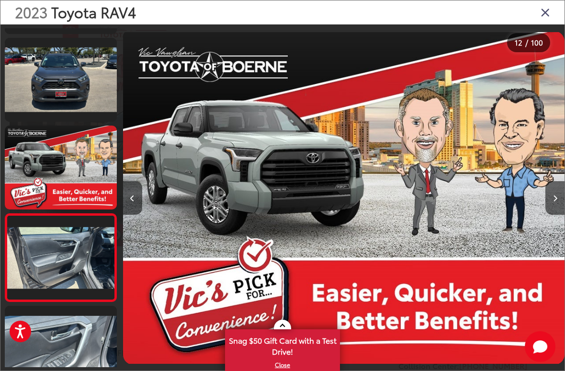
scroll to position [0, 0]
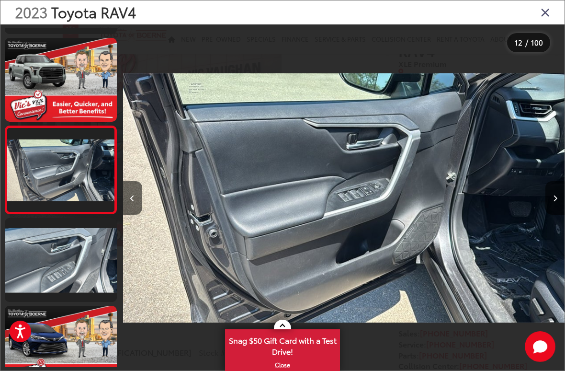
click at [551, 209] on button "Next image" at bounding box center [555, 198] width 19 height 34
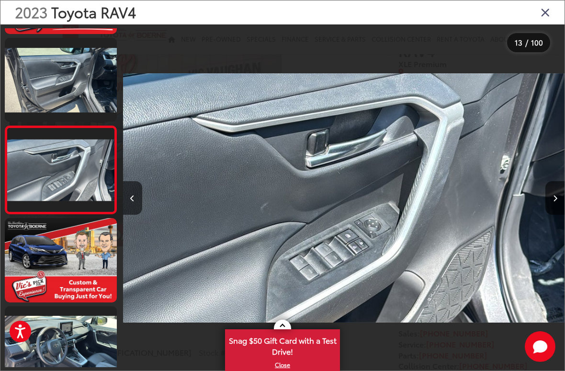
click at [552, 207] on button "Next image" at bounding box center [555, 198] width 19 height 34
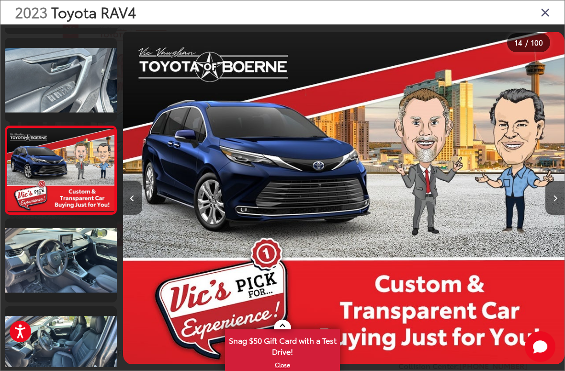
click at [551, 203] on button "Next image" at bounding box center [555, 198] width 19 height 34
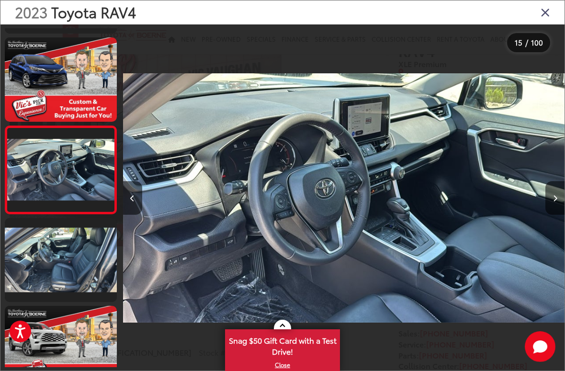
click at [554, 201] on icon "Next image" at bounding box center [555, 198] width 4 height 7
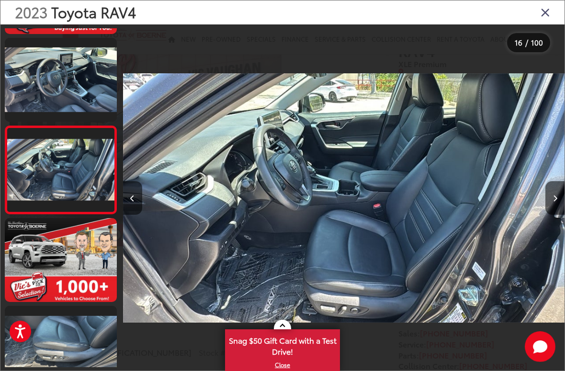
click at [556, 193] on button "Next image" at bounding box center [555, 198] width 19 height 34
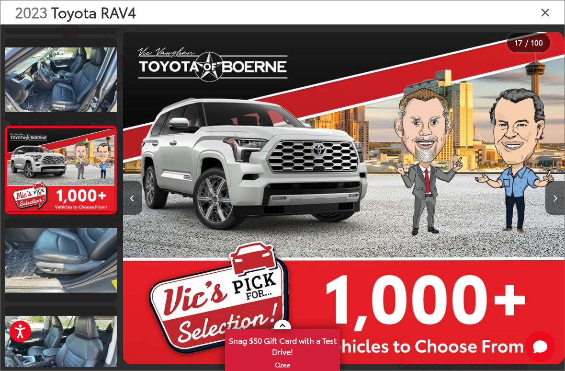
click at [558, 196] on button "Next image" at bounding box center [555, 198] width 19 height 34
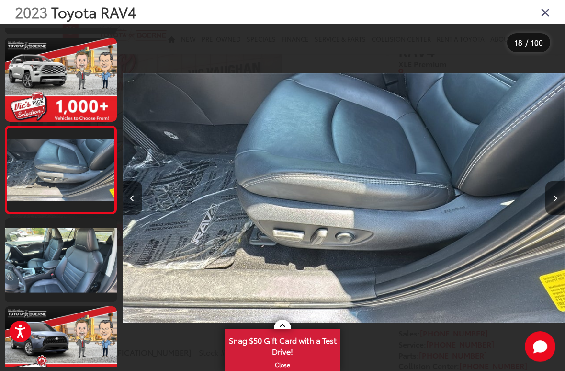
click at [555, 197] on icon "Next image" at bounding box center [555, 198] width 4 height 7
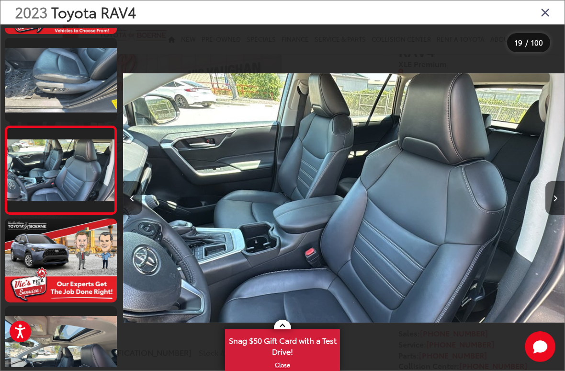
click at [557, 200] on icon "Next image" at bounding box center [555, 198] width 4 height 7
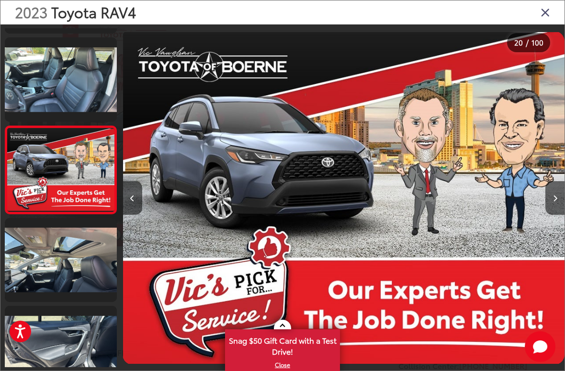
click at [560, 195] on button "Next image" at bounding box center [555, 198] width 19 height 34
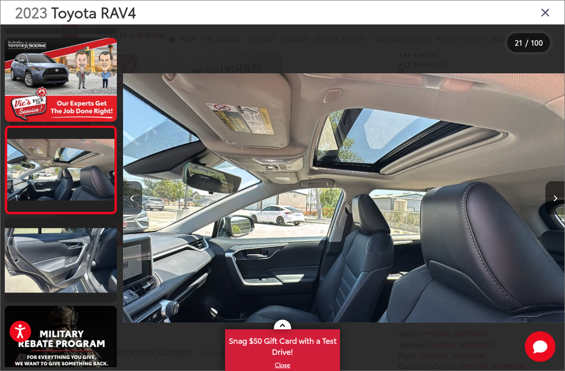
click at [559, 200] on button "Next image" at bounding box center [555, 198] width 19 height 34
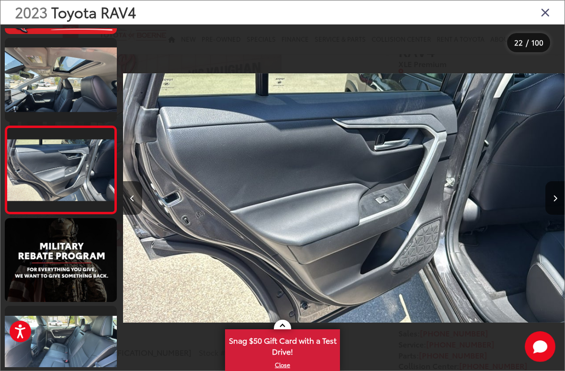
click at [559, 202] on button "Next image" at bounding box center [555, 198] width 19 height 34
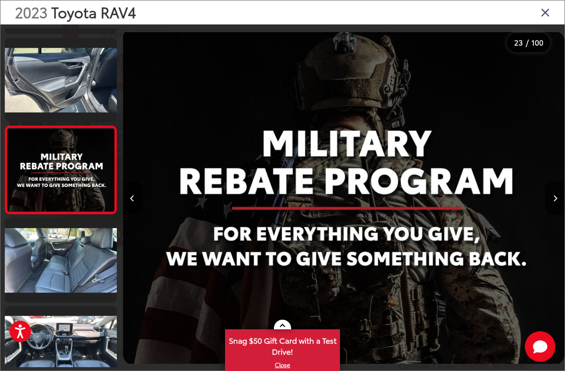
click at [558, 200] on button "Next image" at bounding box center [555, 198] width 19 height 34
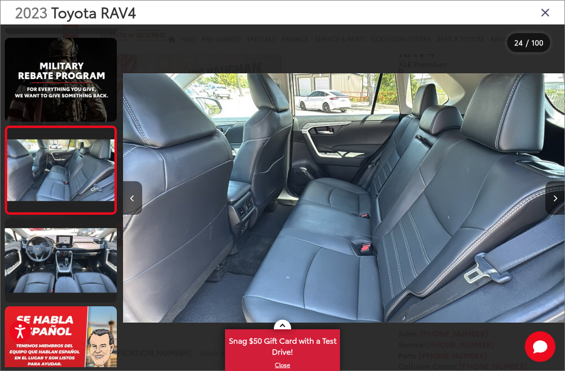
click at [559, 197] on button "Next image" at bounding box center [555, 198] width 19 height 34
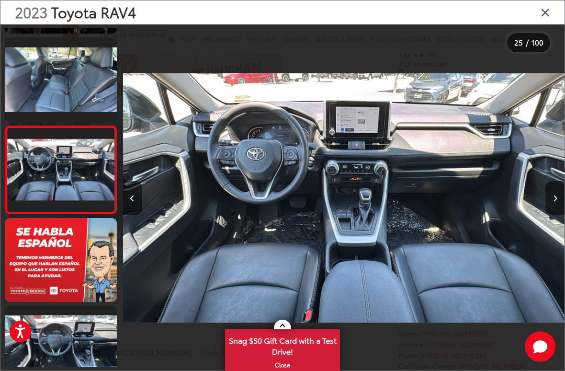
click at [554, 203] on button "Next image" at bounding box center [555, 198] width 19 height 34
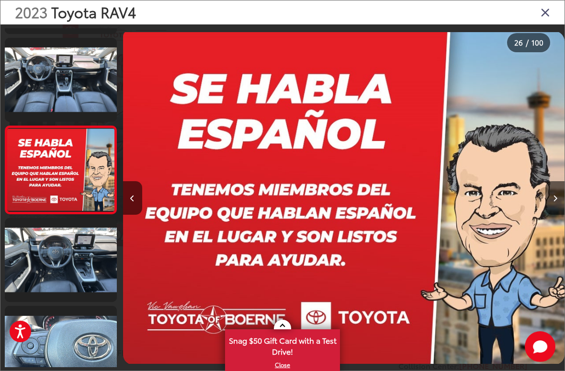
click at [553, 202] on button "Next image" at bounding box center [555, 198] width 19 height 34
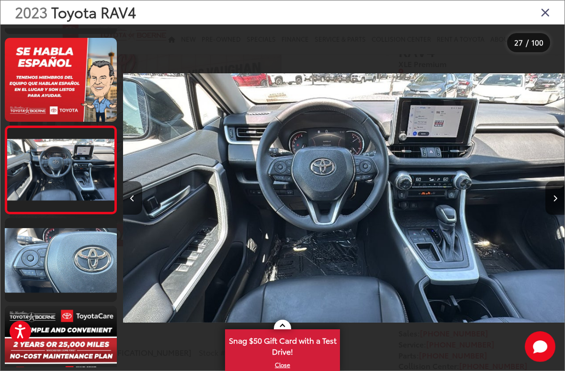
click at [558, 205] on button "Next image" at bounding box center [555, 198] width 19 height 34
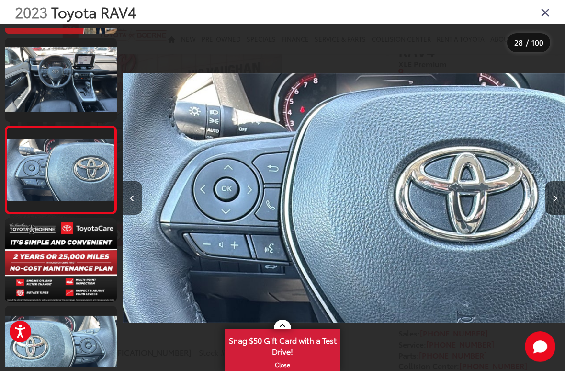
click at [555, 199] on icon "Next image" at bounding box center [555, 198] width 4 height 7
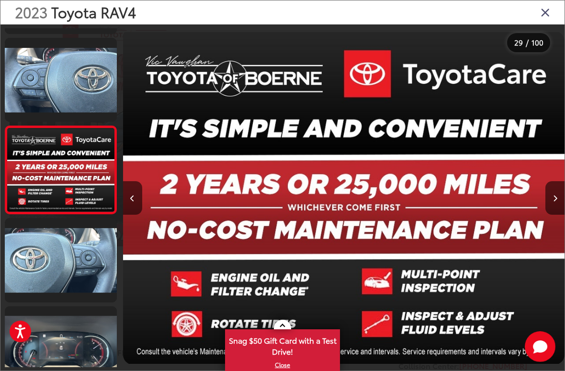
click at [558, 203] on button "Next image" at bounding box center [555, 198] width 19 height 34
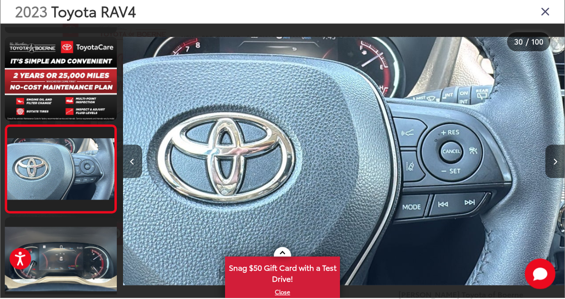
scroll to position [99, 0]
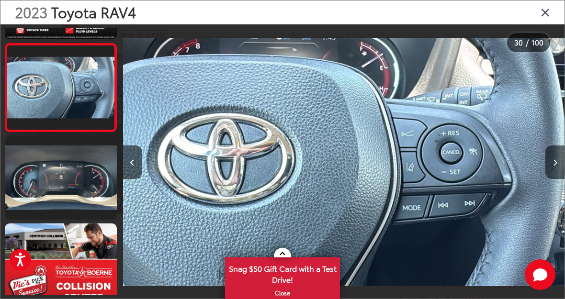
click at [56, 193] on link at bounding box center [61, 178] width 112 height 84
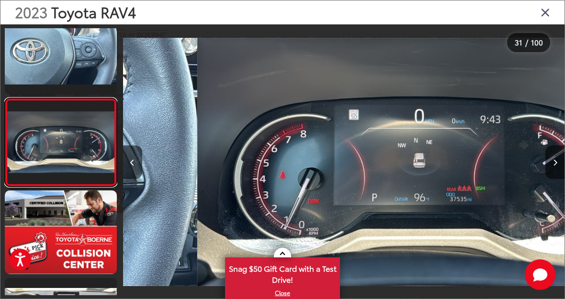
scroll to position [0, 13253]
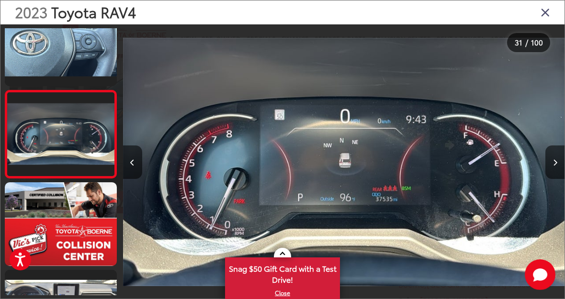
click at [554, 165] on icon "Next image" at bounding box center [555, 162] width 4 height 7
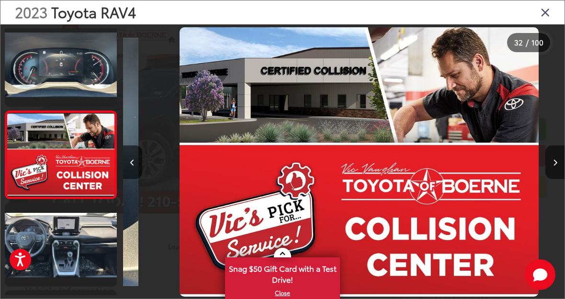
scroll to position [0, 13695]
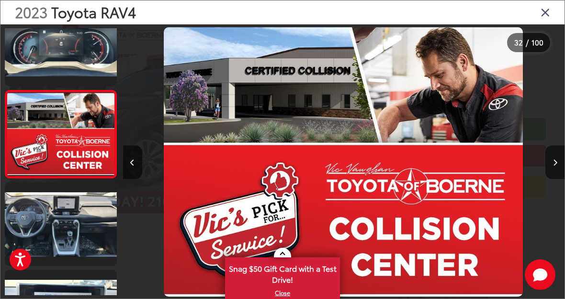
click at [553, 169] on button "Next image" at bounding box center [555, 163] width 19 height 34
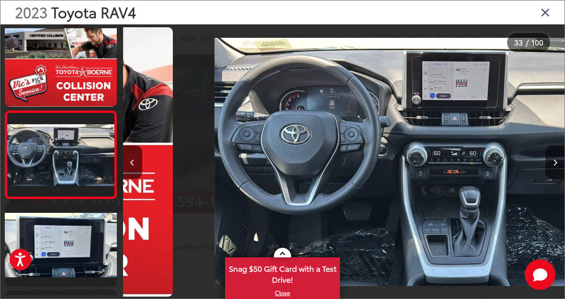
scroll to position [0, 14137]
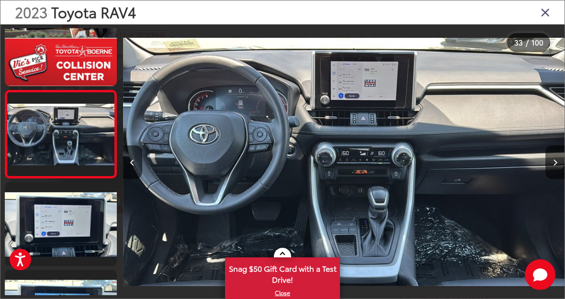
click at [554, 167] on button "Next image" at bounding box center [555, 163] width 19 height 34
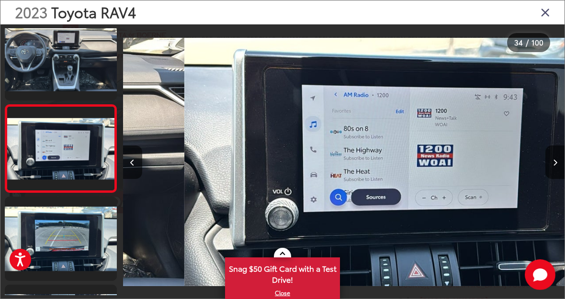
scroll to position [0, 14578]
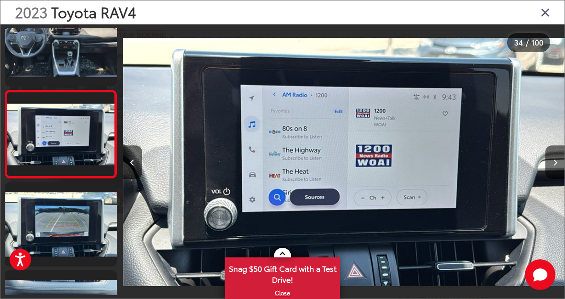
click at [553, 167] on button "Next image" at bounding box center [555, 163] width 19 height 34
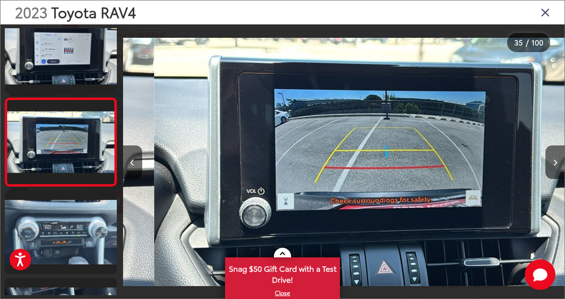
scroll to position [0, 15020]
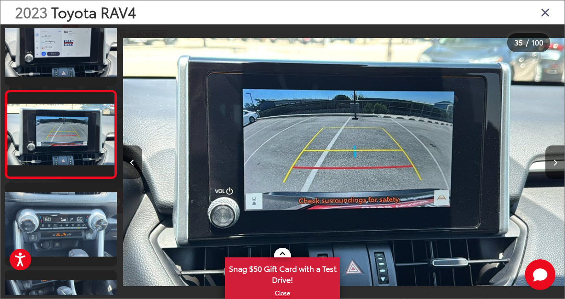
click at [549, 169] on button "Next image" at bounding box center [555, 163] width 19 height 34
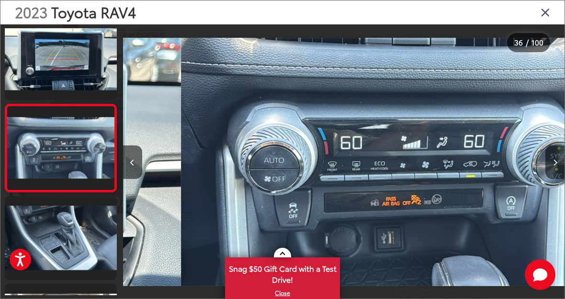
scroll to position [0, 15462]
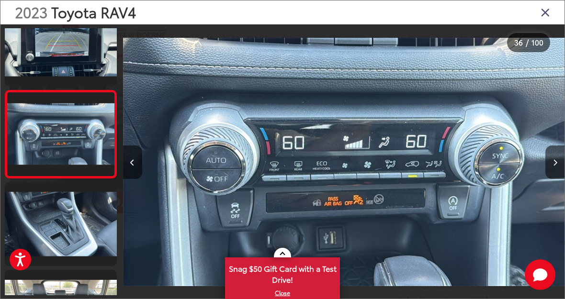
click at [552, 167] on button "Next image" at bounding box center [555, 163] width 19 height 34
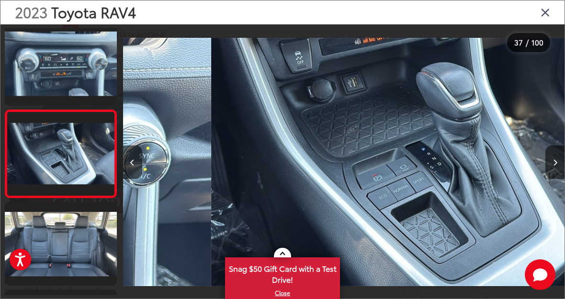
scroll to position [0, 15904]
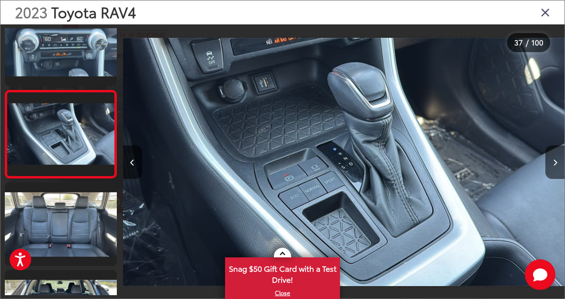
click at [552, 168] on button "Next image" at bounding box center [555, 163] width 19 height 34
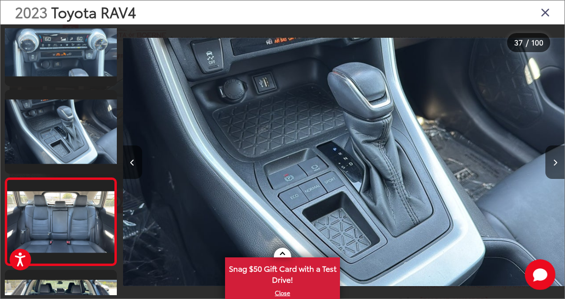
scroll to position [0, 16271]
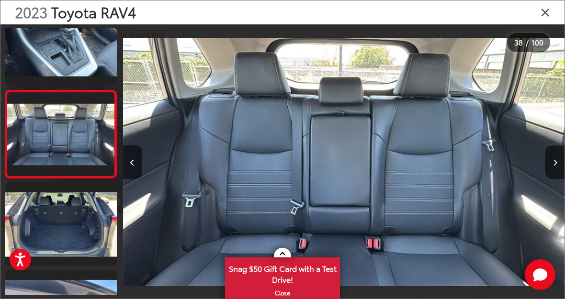
click at [549, 168] on button "Next image" at bounding box center [555, 163] width 19 height 34
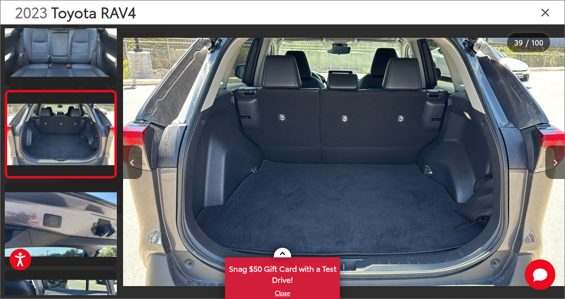
click at [551, 169] on button "Next image" at bounding box center [555, 163] width 19 height 34
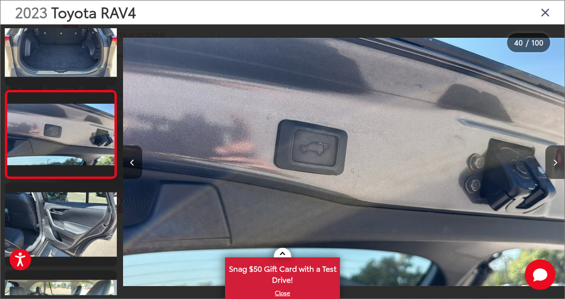
click at [550, 169] on button "Next image" at bounding box center [555, 163] width 19 height 34
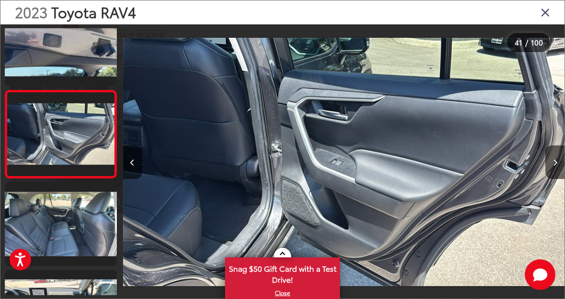
click at [550, 171] on button "Next image" at bounding box center [555, 163] width 19 height 34
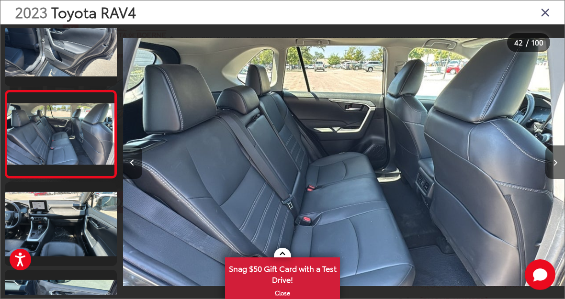
click at [551, 170] on button "Next image" at bounding box center [555, 163] width 19 height 34
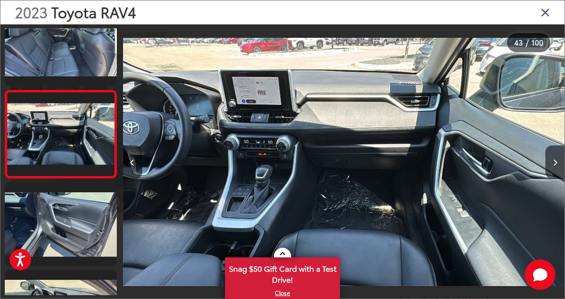
click at [548, 164] on button "Next image" at bounding box center [555, 163] width 19 height 34
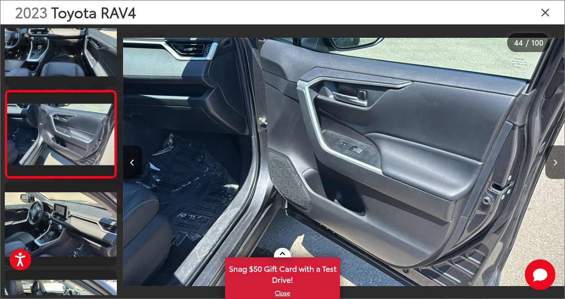
click at [548, 170] on button "Next image" at bounding box center [555, 163] width 19 height 34
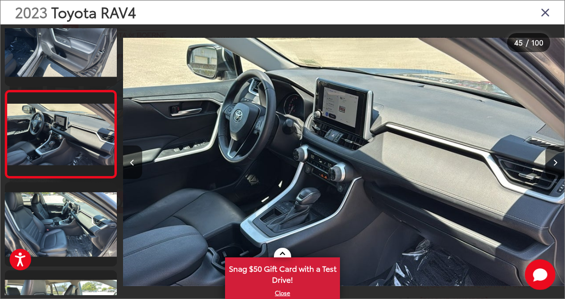
click at [550, 171] on button "Next image" at bounding box center [555, 163] width 19 height 34
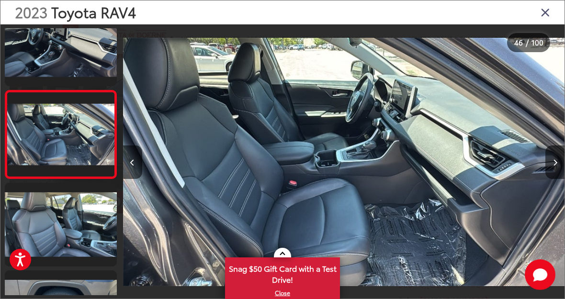
click at [553, 171] on button "Next image" at bounding box center [555, 163] width 19 height 34
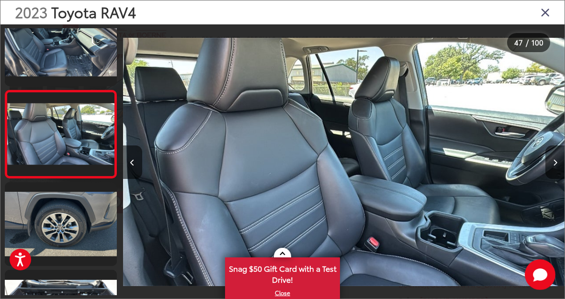
click at [554, 172] on button "Next image" at bounding box center [555, 163] width 19 height 34
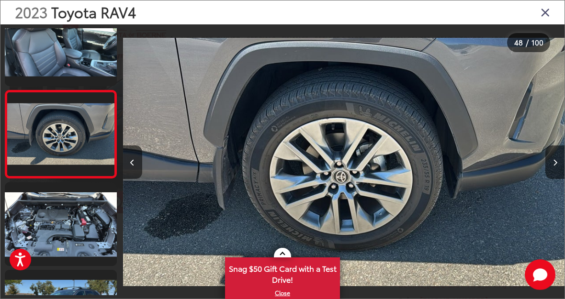
click at [551, 171] on button "Next image" at bounding box center [555, 163] width 19 height 34
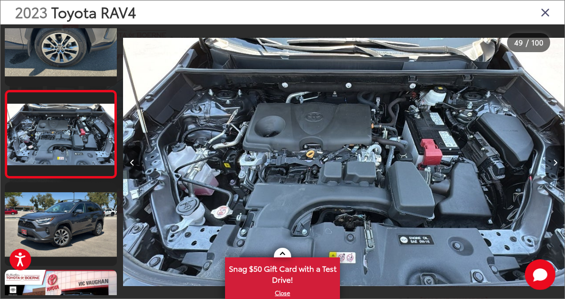
click at [555, 169] on button "Next image" at bounding box center [555, 163] width 19 height 34
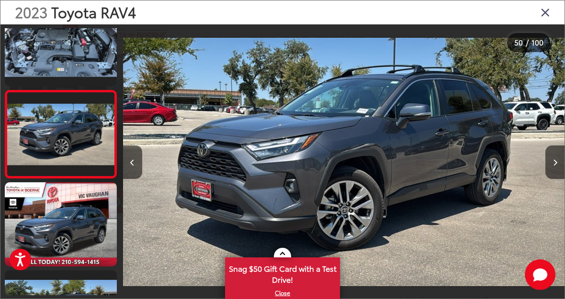
click at [556, 171] on button "Next image" at bounding box center [555, 163] width 19 height 34
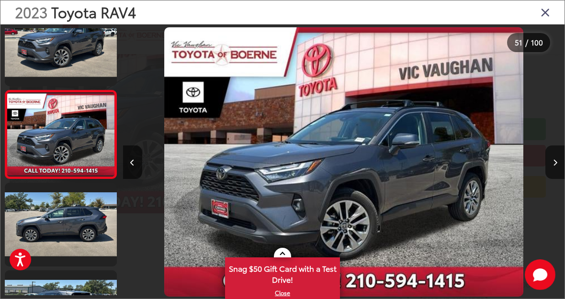
click at [555, 169] on button "Next image" at bounding box center [555, 163] width 19 height 34
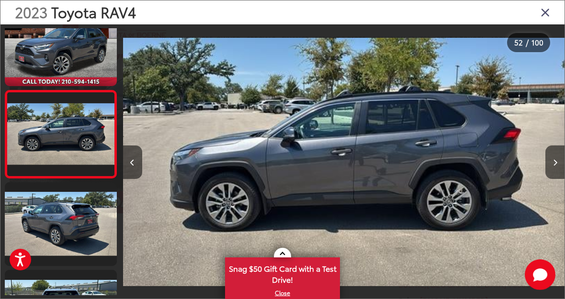
click at [557, 170] on button "Next image" at bounding box center [555, 163] width 19 height 34
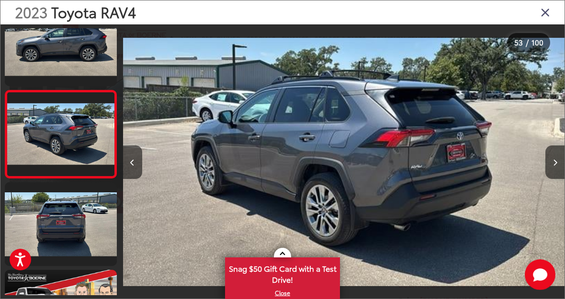
click at [558, 170] on button "Next image" at bounding box center [555, 163] width 19 height 34
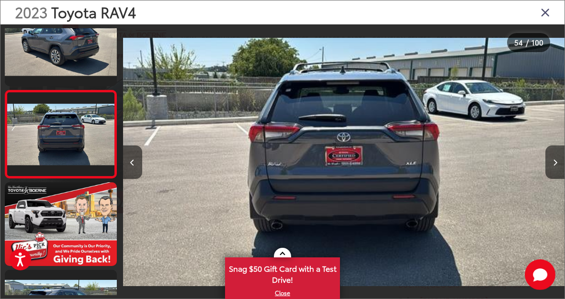
click at [557, 170] on button "Next image" at bounding box center [555, 163] width 19 height 34
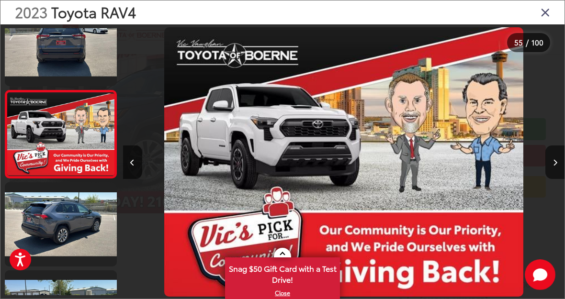
click at [559, 171] on button "Next image" at bounding box center [555, 163] width 19 height 34
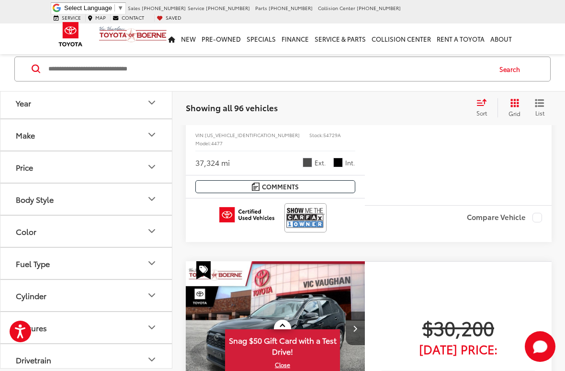
scroll to position [3669, 0]
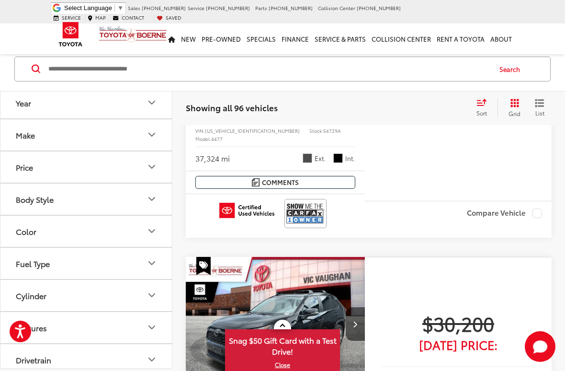
click at [322, 257] on img "2023 Toyota RAV4 XLE Premium 0" at bounding box center [275, 325] width 181 height 136
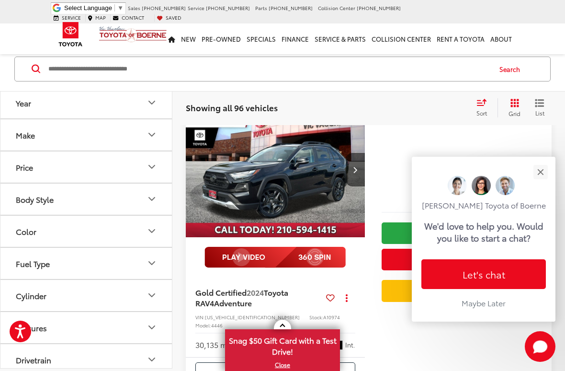
scroll to position [1105, 0]
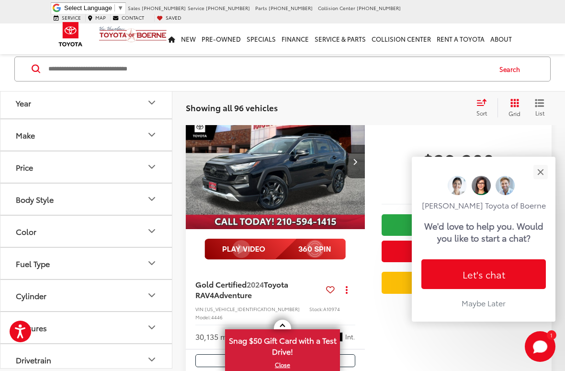
click at [544, 164] on button "Close" at bounding box center [540, 171] width 21 height 21
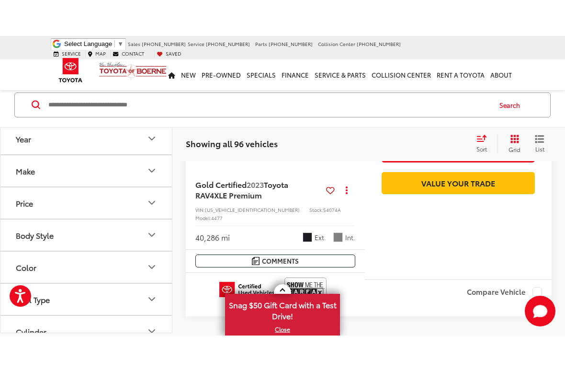
scroll to position [3967, 0]
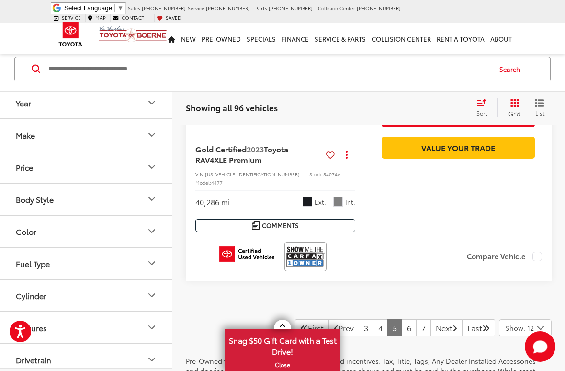
click at [402, 319] on link "6" at bounding box center [409, 327] width 15 height 17
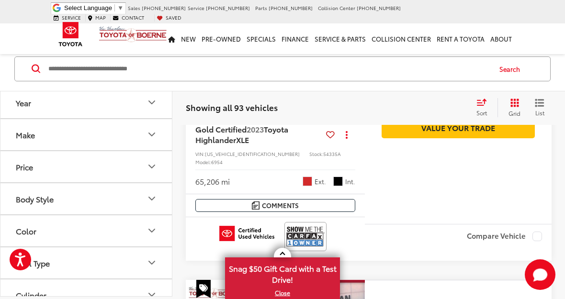
scroll to position [2278, 0]
